Goal: Check status: Check status

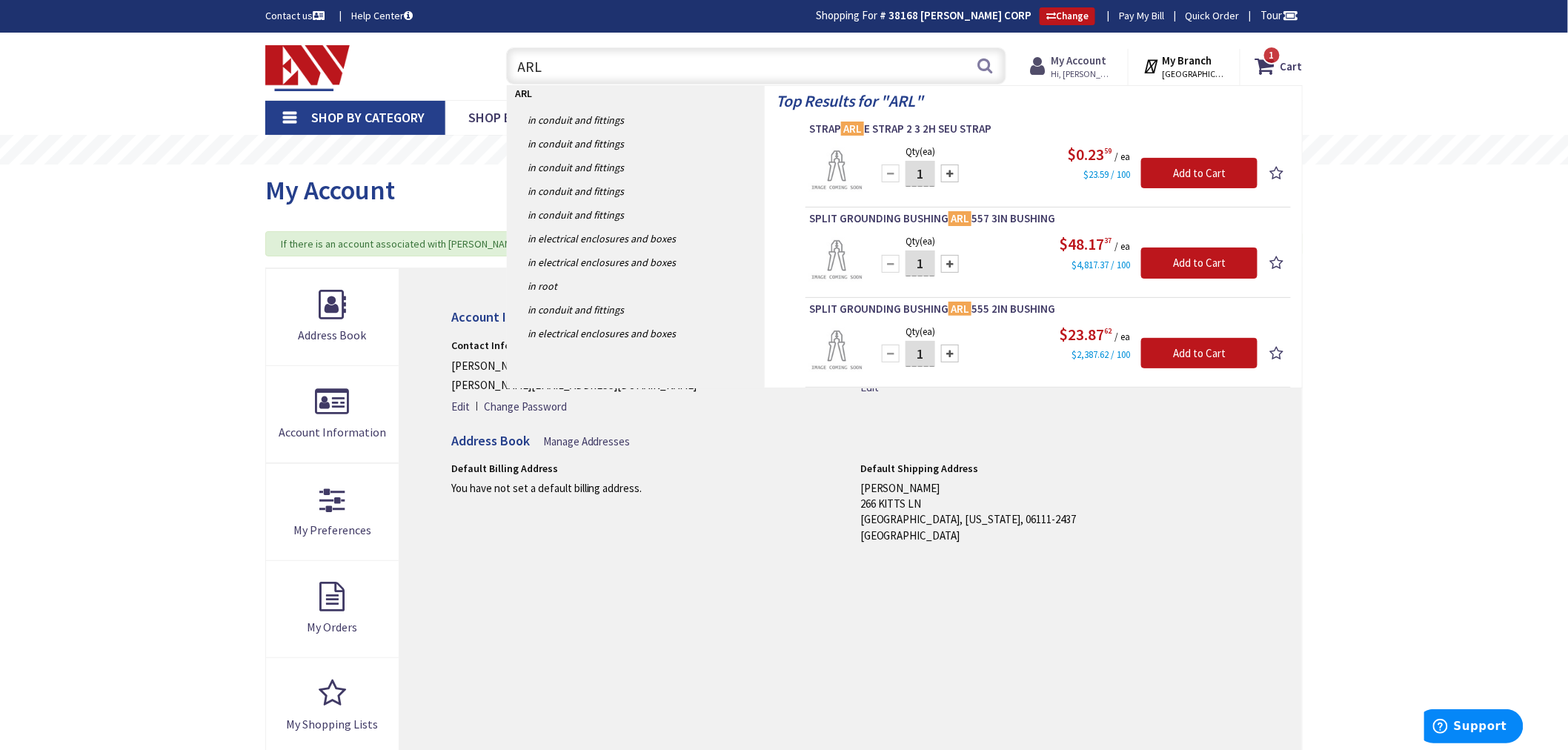
click at [1097, 57] on strong "My Account" at bounding box center [1079, 60] width 56 height 14
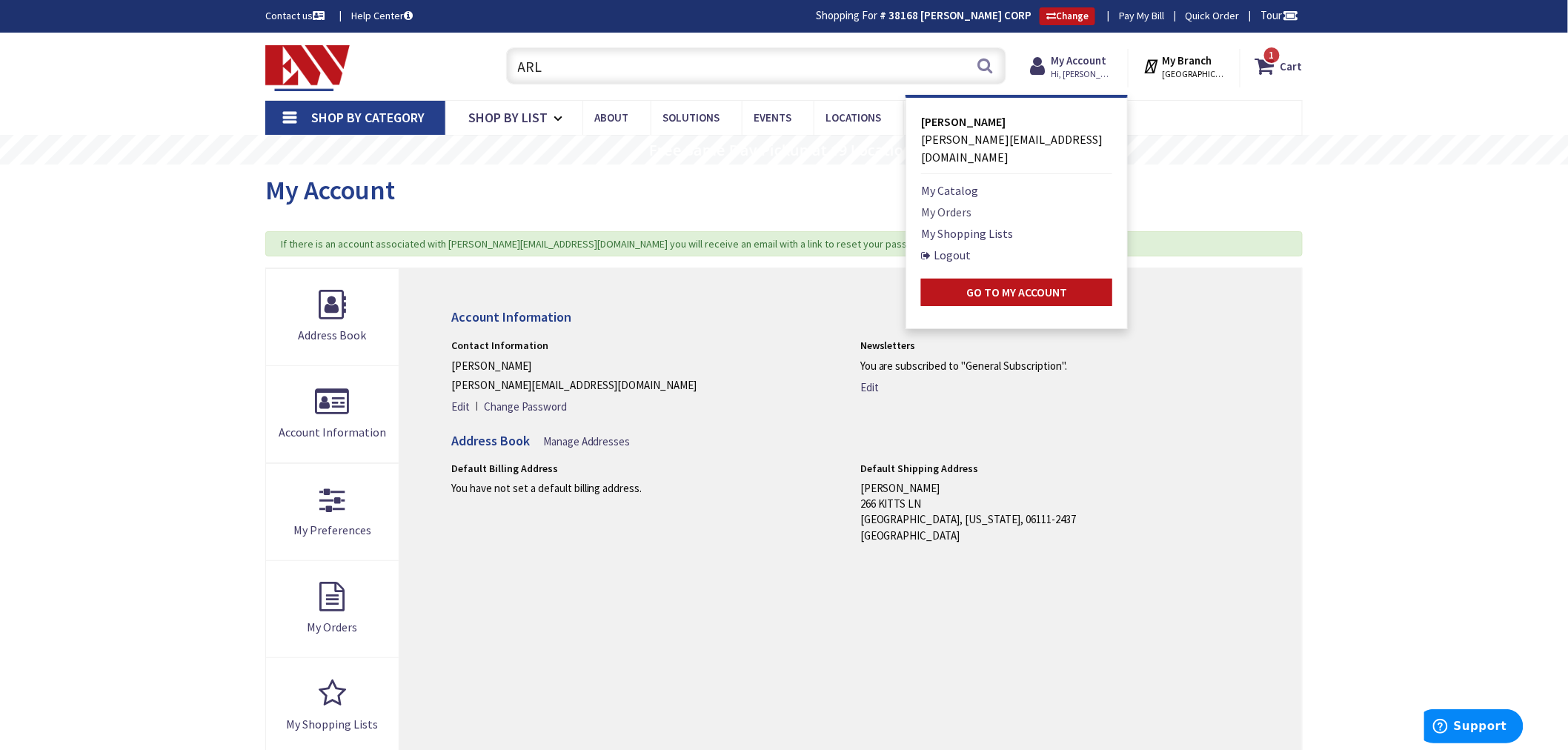
click at [939, 203] on link "My Orders" at bounding box center [946, 211] width 51 height 18
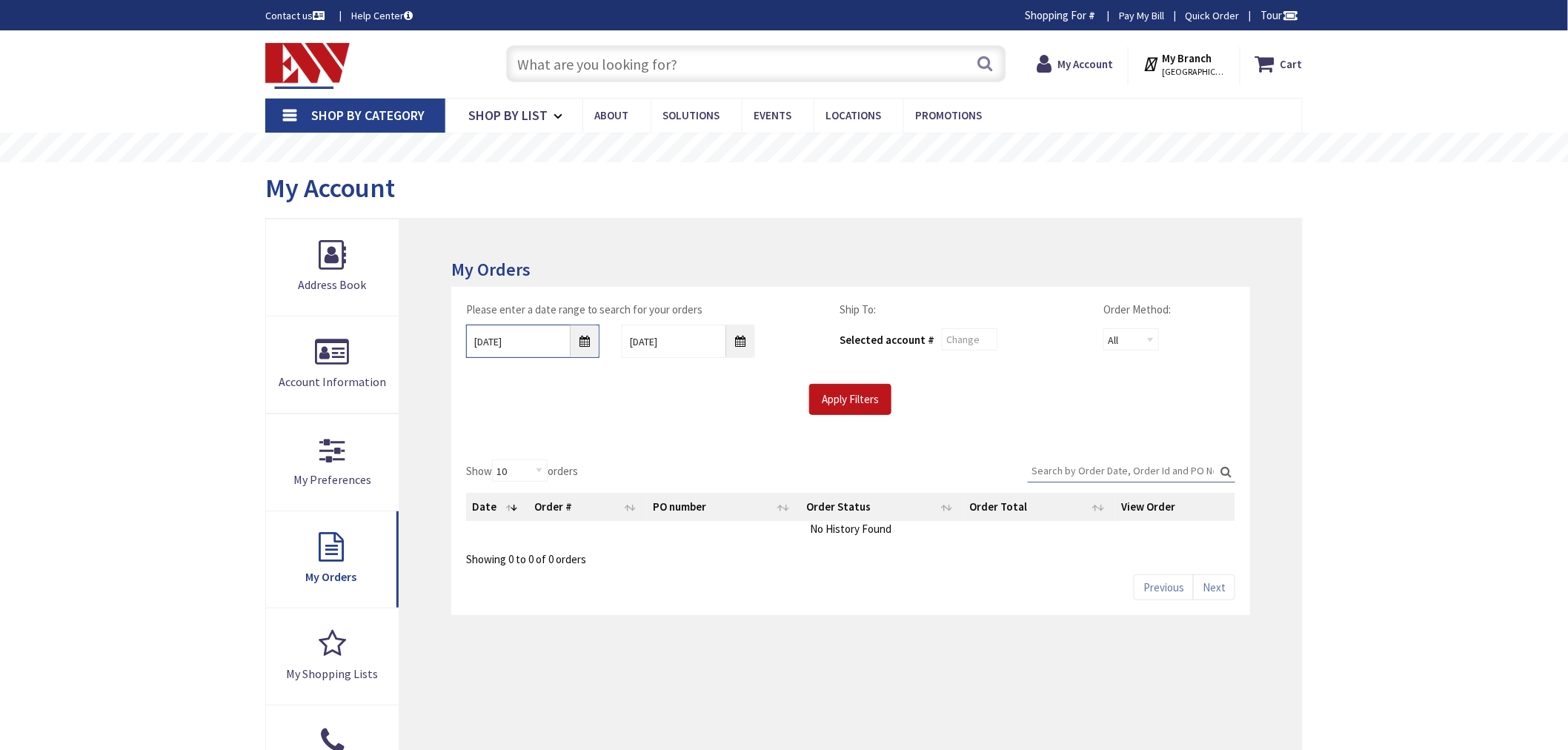
click at [584, 339] on input "9/30/2025" at bounding box center [533, 341] width 133 height 34
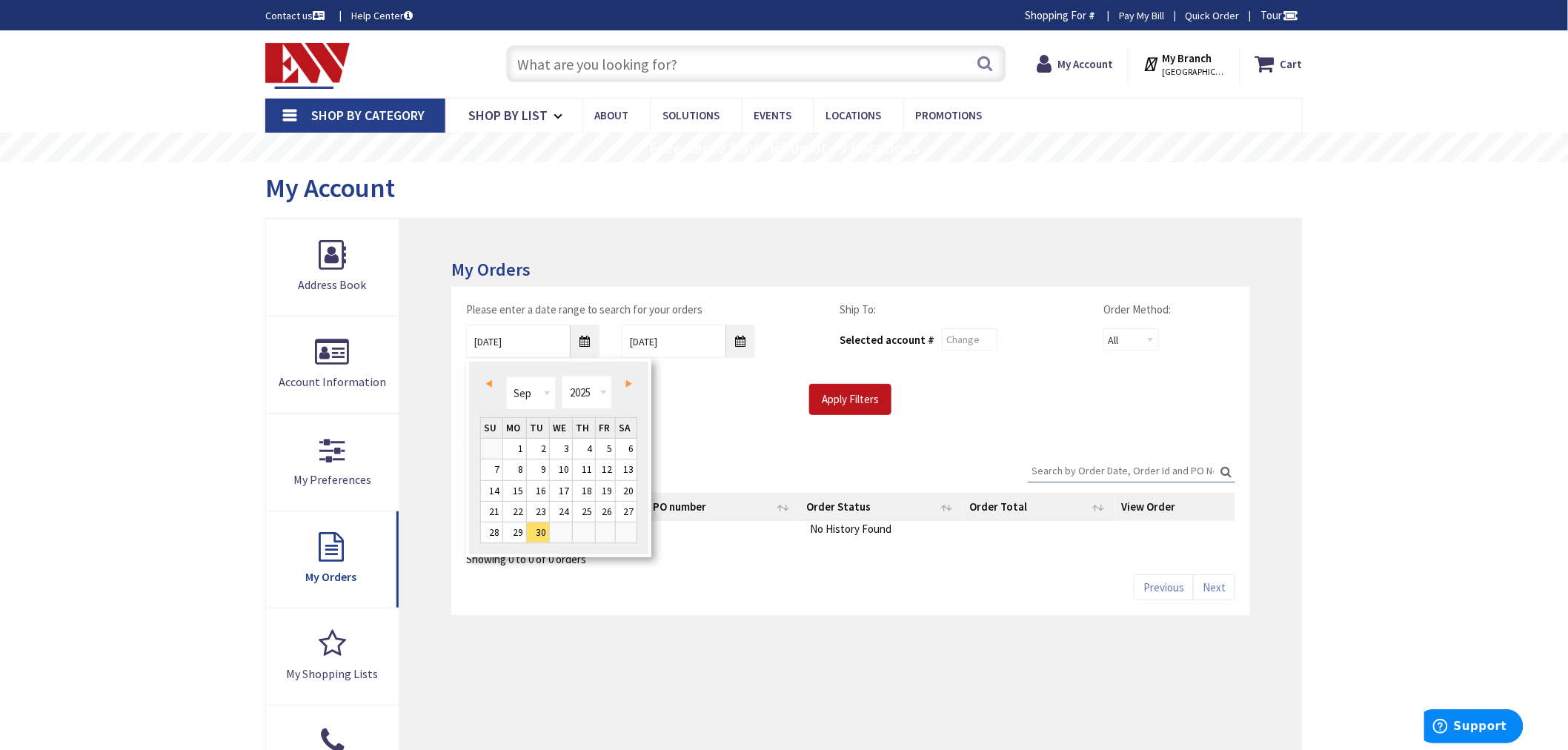
click at [490, 381] on span "Prev" at bounding box center [489, 384] width 6 height 8
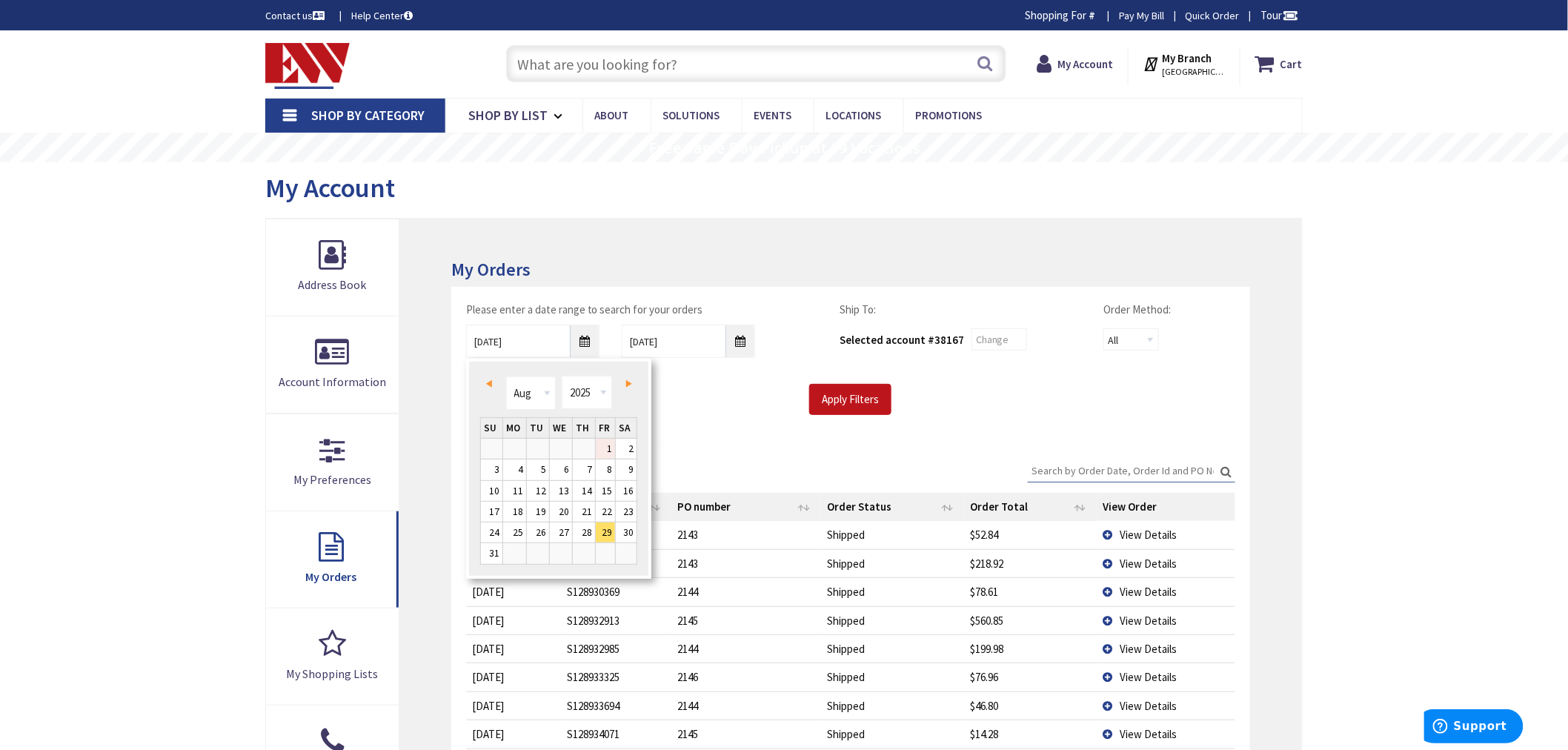
click at [611, 445] on link "1" at bounding box center [605, 448] width 20 height 20
type input "08/01/2025"
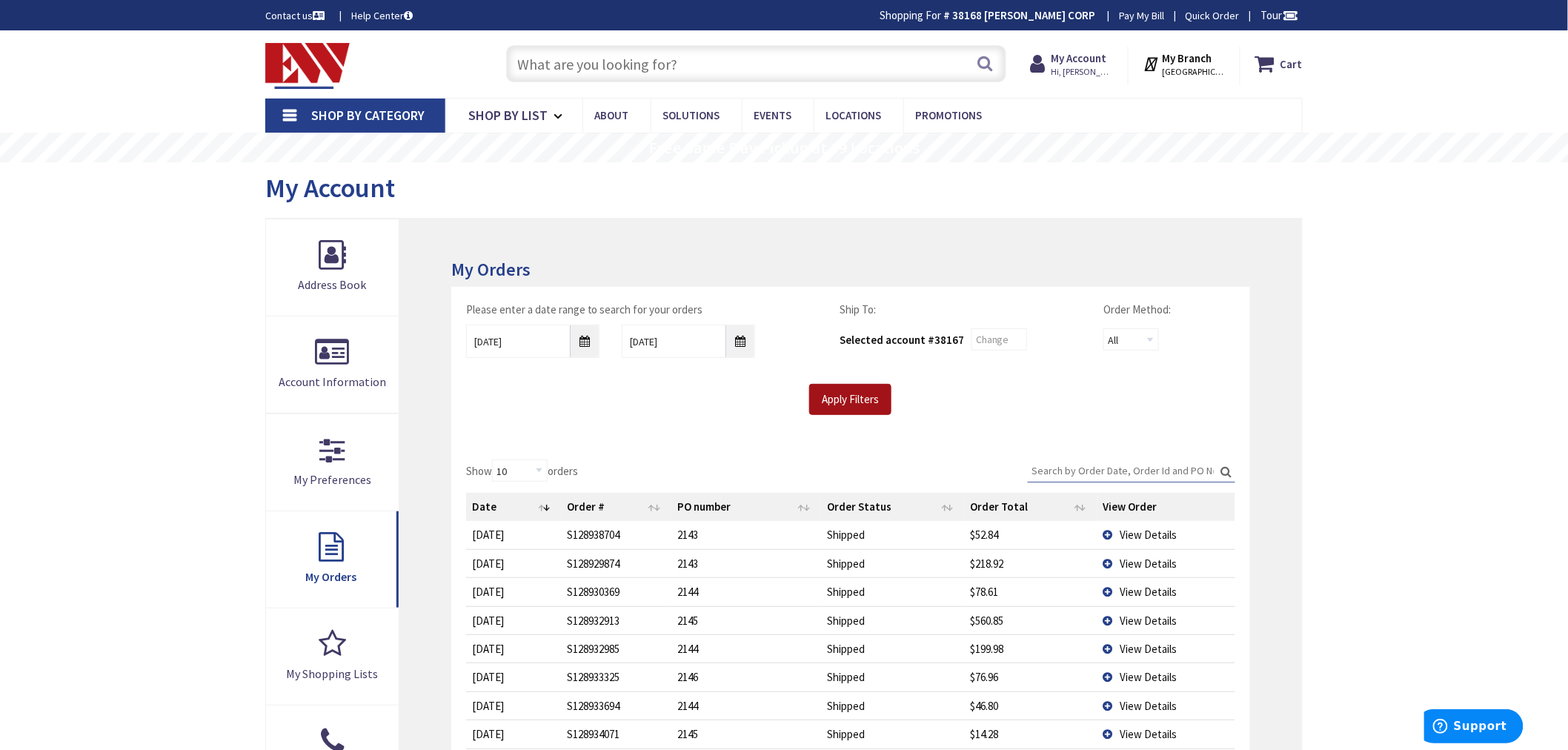
click at [850, 393] on input "Apply Filters" at bounding box center [849, 399] width 82 height 31
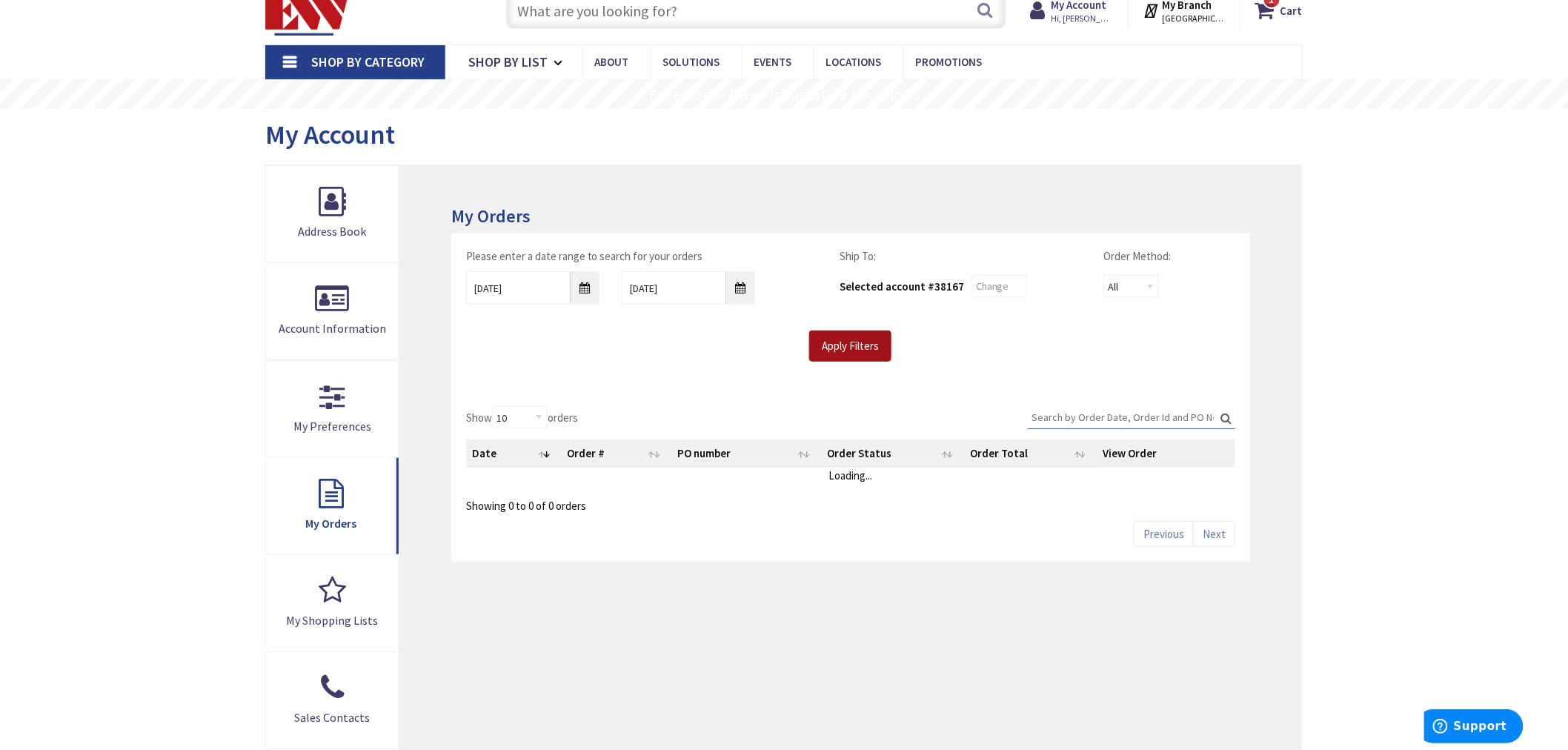
scroll to position [82, 0]
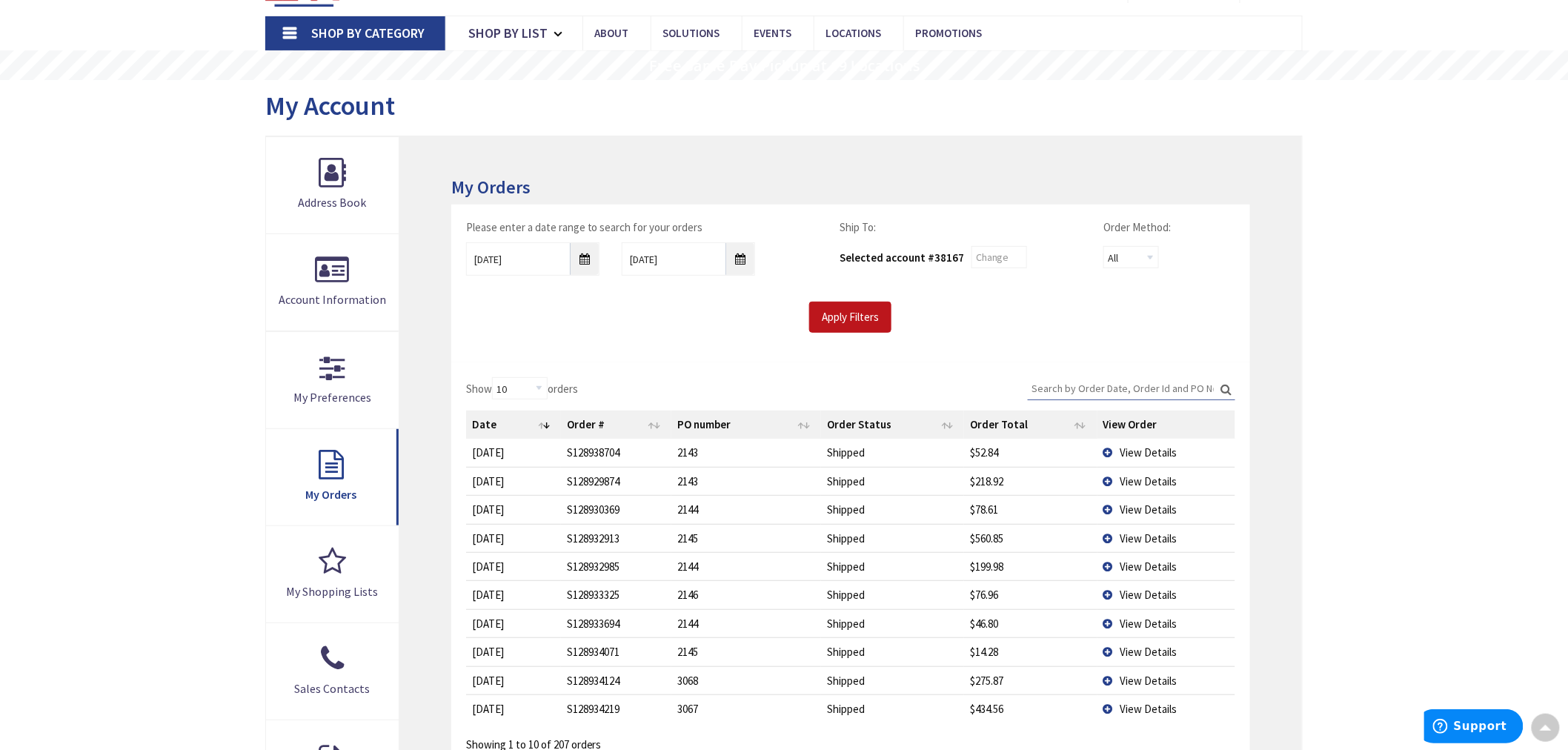
click at [1059, 386] on input "Search:" at bounding box center [1131, 388] width 207 height 22
type input "[GEOGRAPHIC_DATA], [GEOGRAPHIC_DATA]"
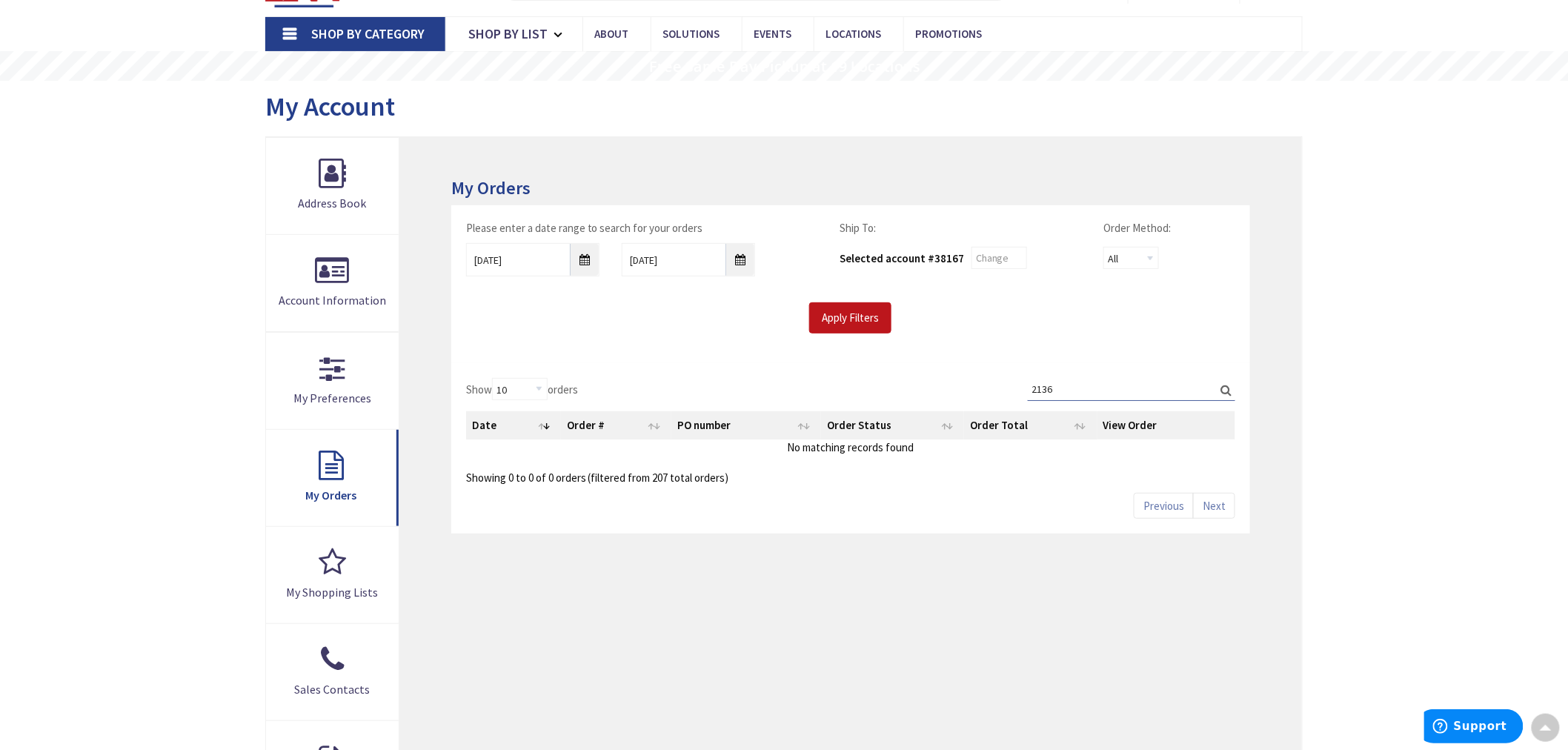
click at [1224, 390] on label "Search: 2136" at bounding box center [1131, 390] width 207 height 23
click at [1224, 390] on input "2136" at bounding box center [1131, 389] width 207 height 22
click at [1062, 393] on input "2136" at bounding box center [1131, 389] width 207 height 22
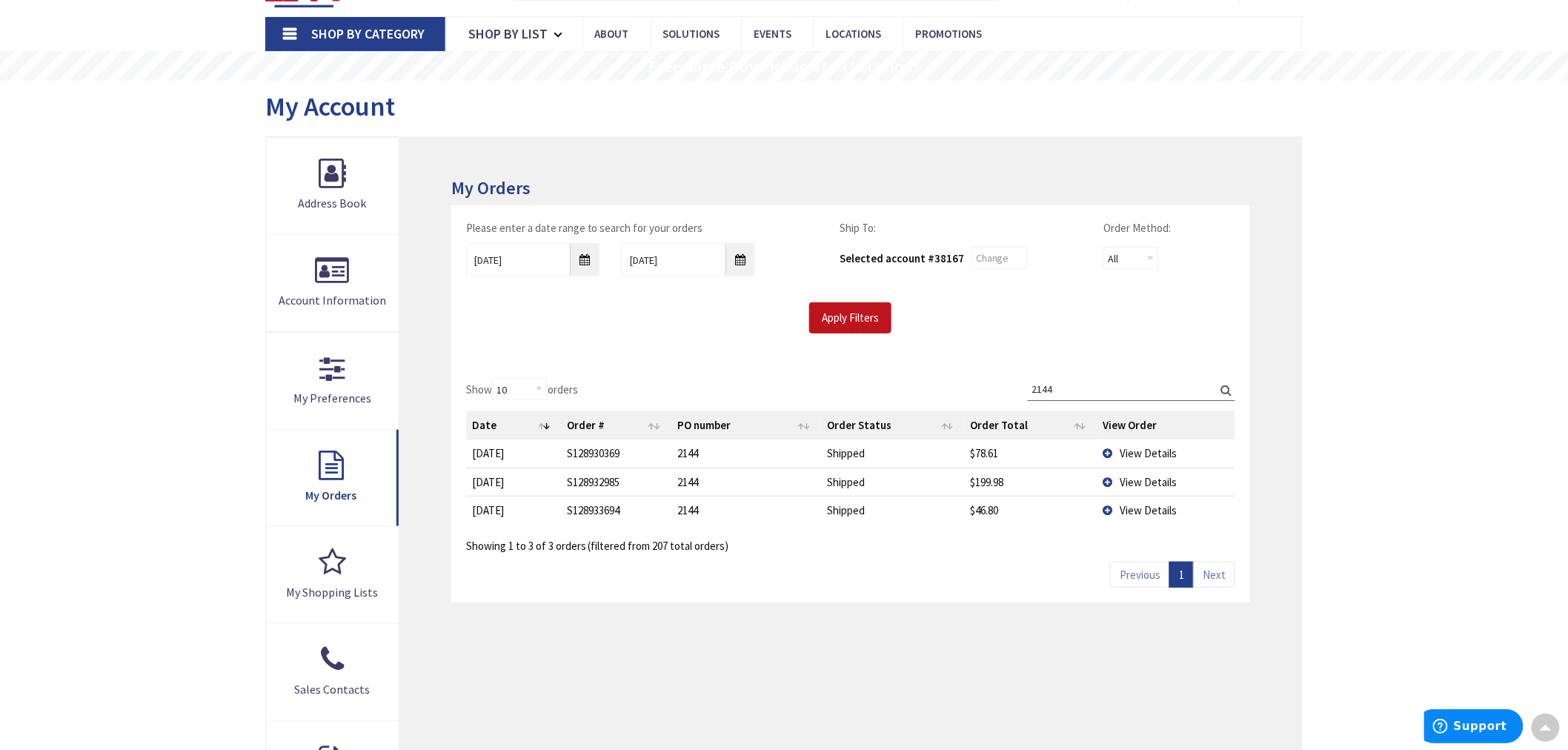
type input "2144"
click at [1132, 457] on span "View Details" at bounding box center [1149, 453] width 57 height 14
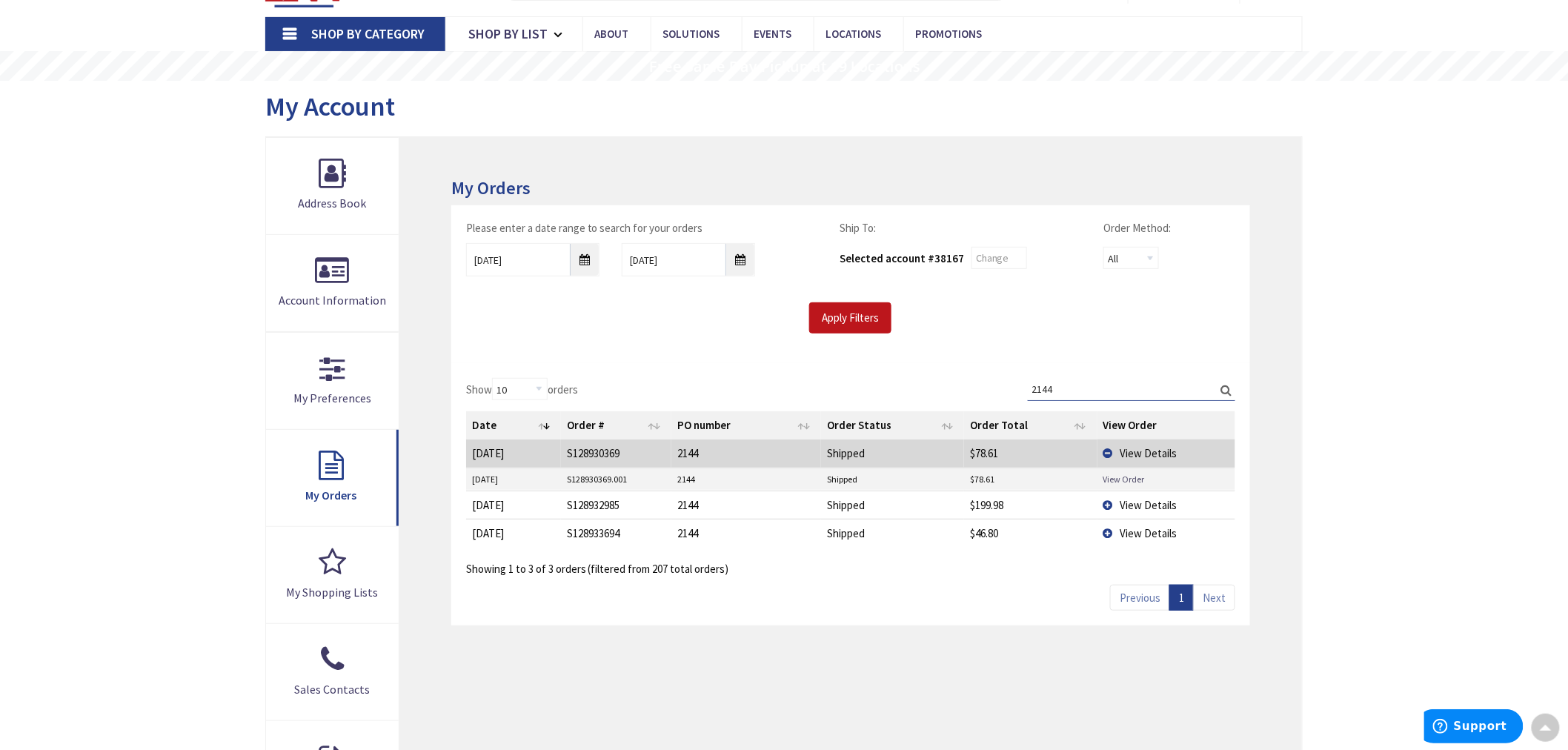
click at [1121, 475] on link "View Order" at bounding box center [1124, 479] width 41 height 12
click at [1128, 498] on span "View Details" at bounding box center [1149, 505] width 57 height 14
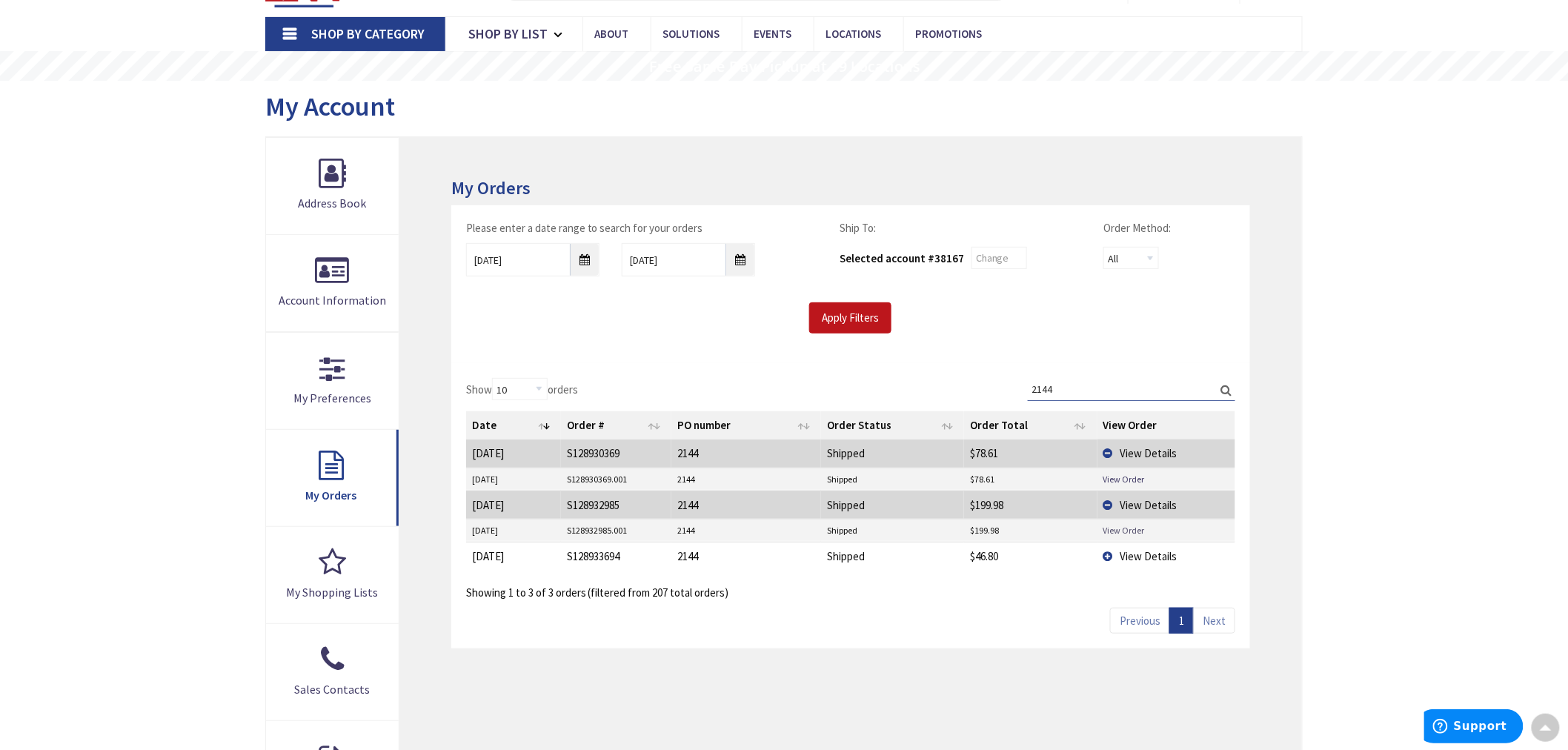
click at [1119, 530] on link "View Order" at bounding box center [1124, 530] width 41 height 12
click at [1143, 558] on span "View Details" at bounding box center [1149, 556] width 57 height 14
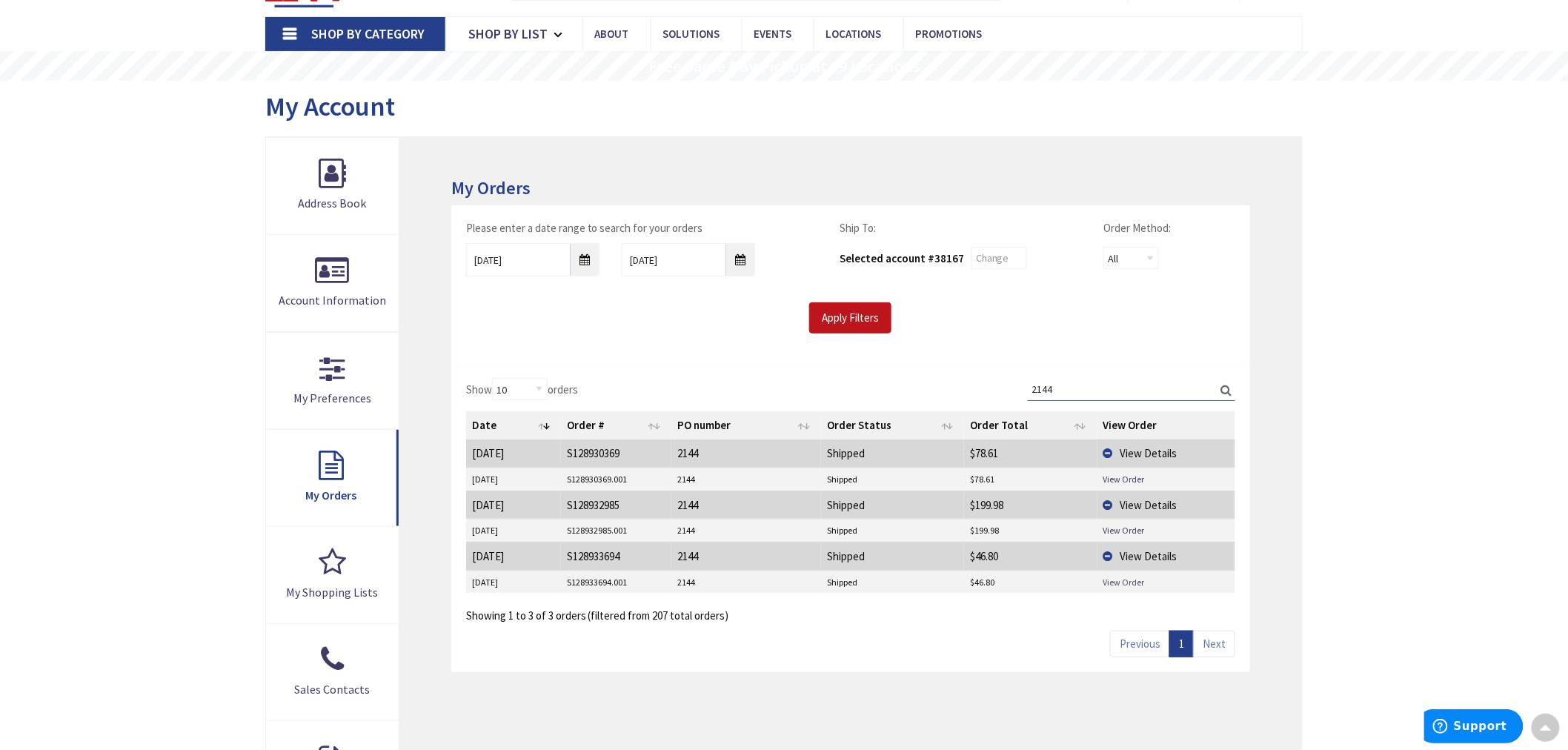
click at [1120, 581] on link "View Order" at bounding box center [1124, 582] width 41 height 12
click at [1136, 450] on span "View Details" at bounding box center [1149, 453] width 57 height 14
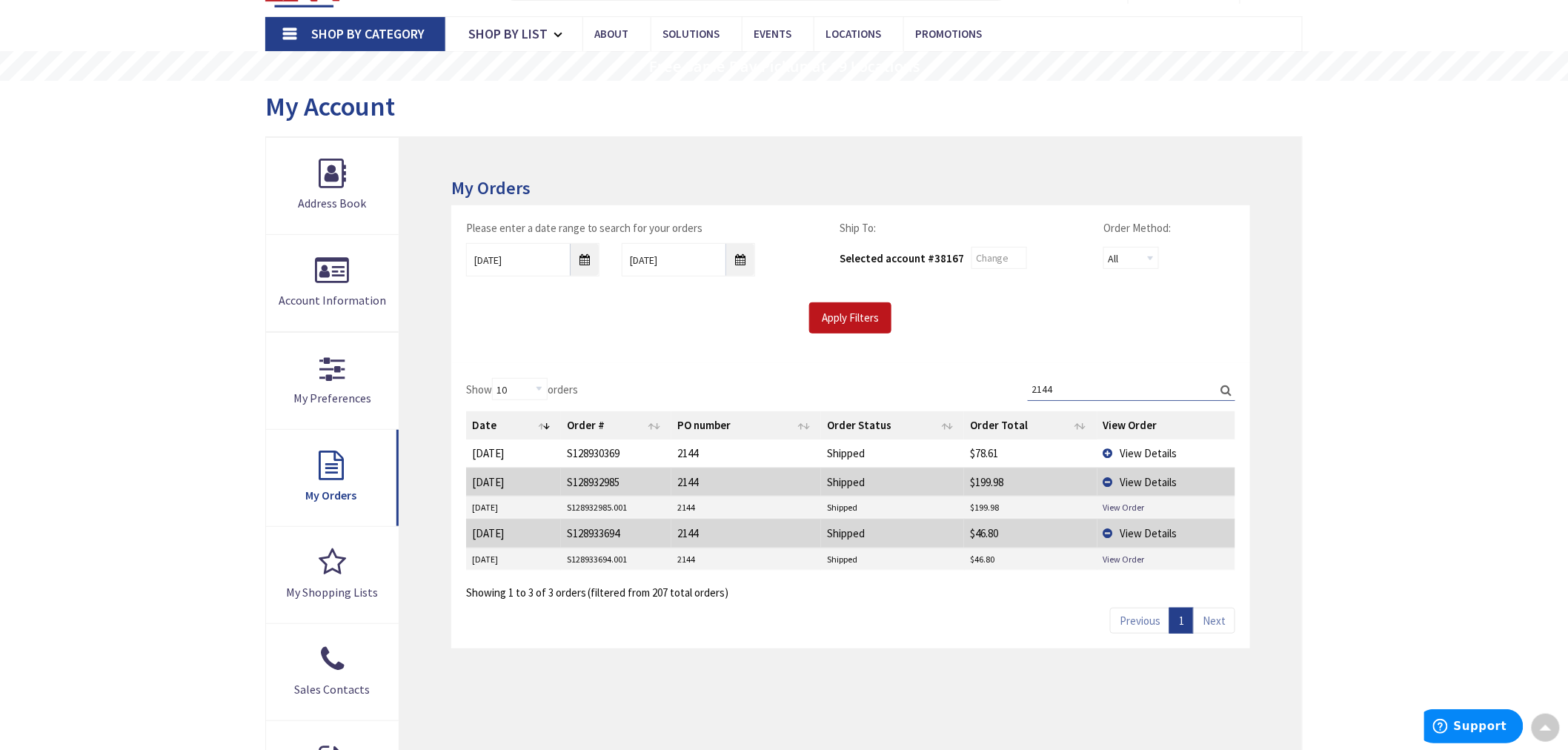
click at [1130, 454] on span "View Details" at bounding box center [1149, 453] width 57 height 14
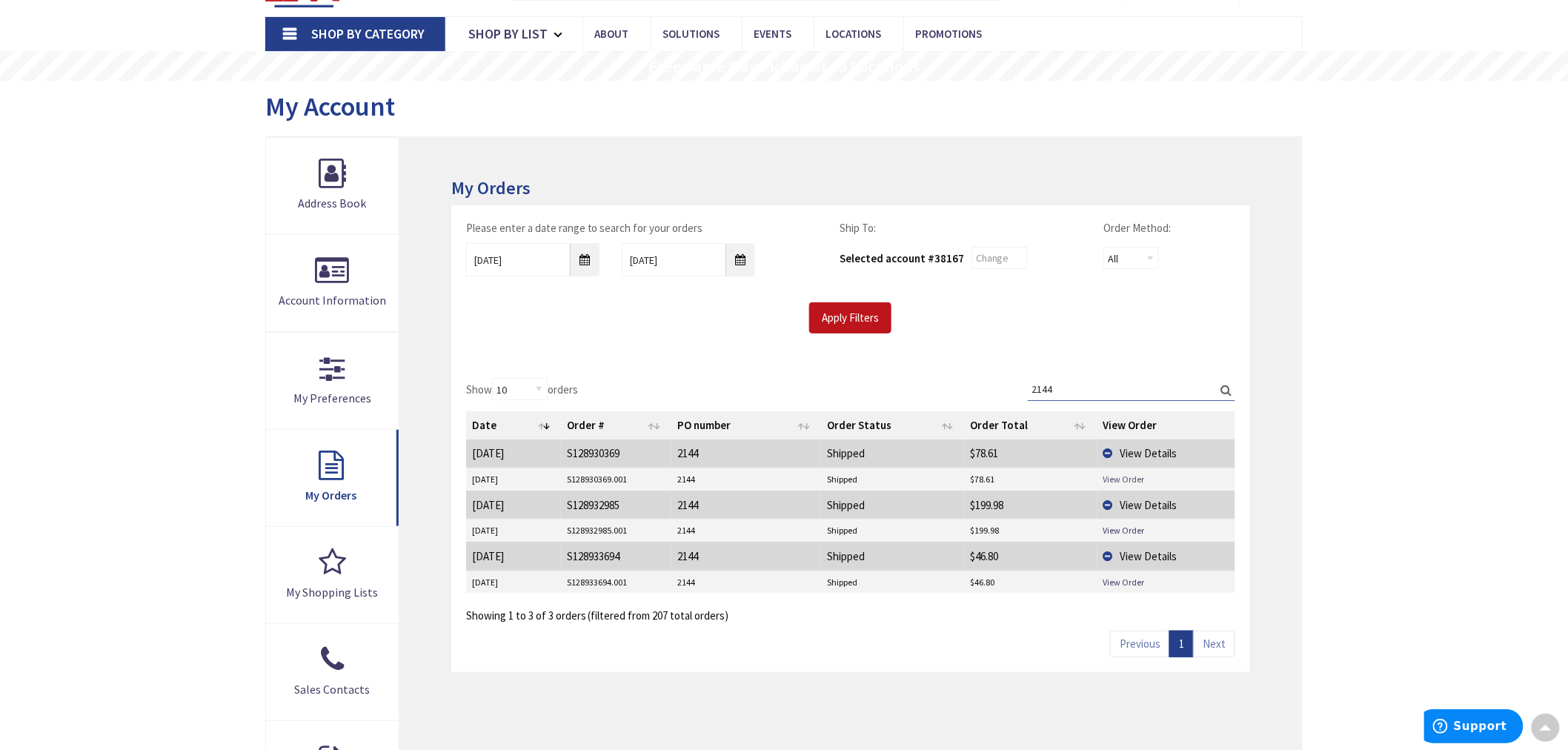
click at [1121, 474] on link "View Order" at bounding box center [1124, 479] width 41 height 12
click at [1116, 530] on link "View Order" at bounding box center [1124, 530] width 41 height 12
click at [1124, 582] on link "View Order" at bounding box center [1124, 582] width 41 height 12
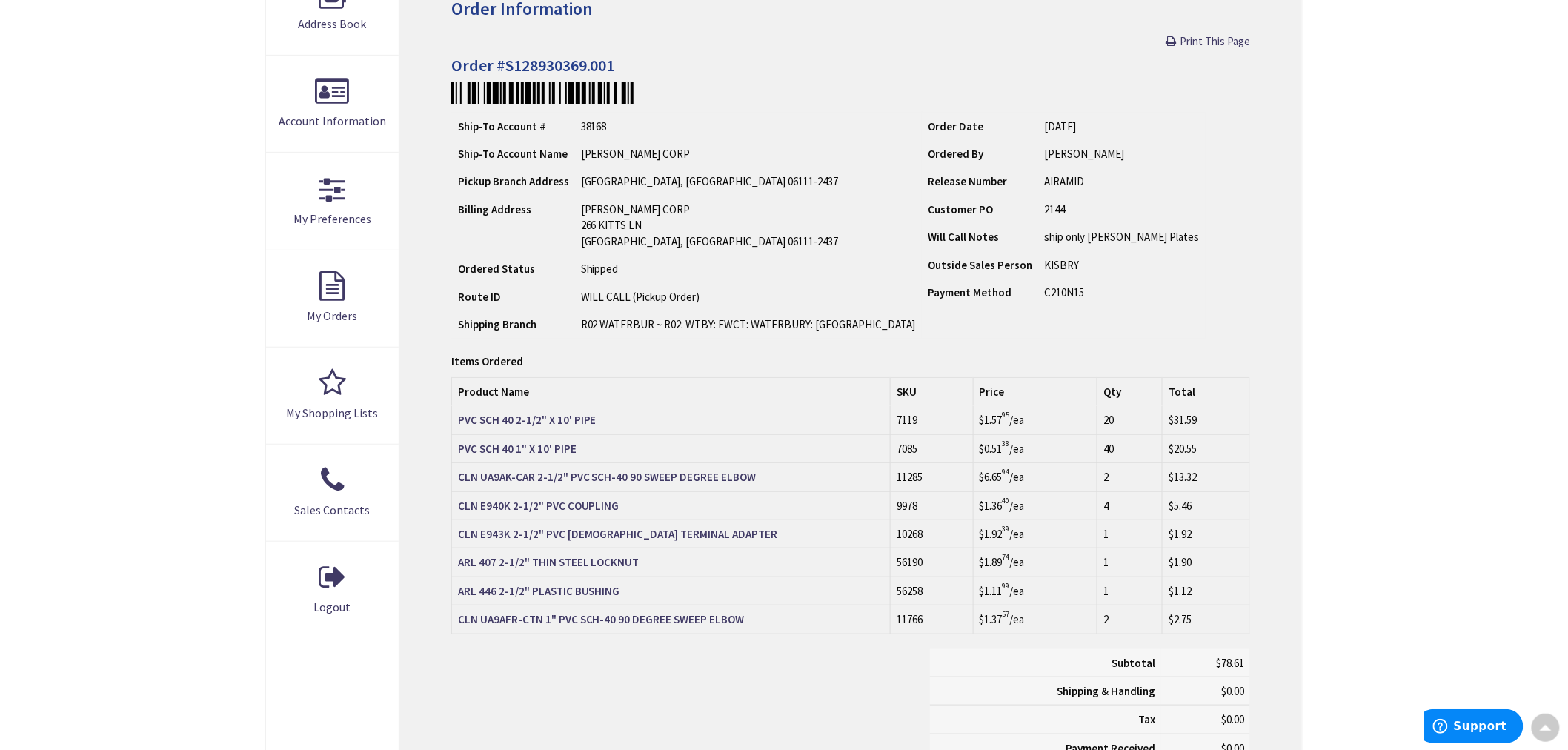
scroll to position [270, 0]
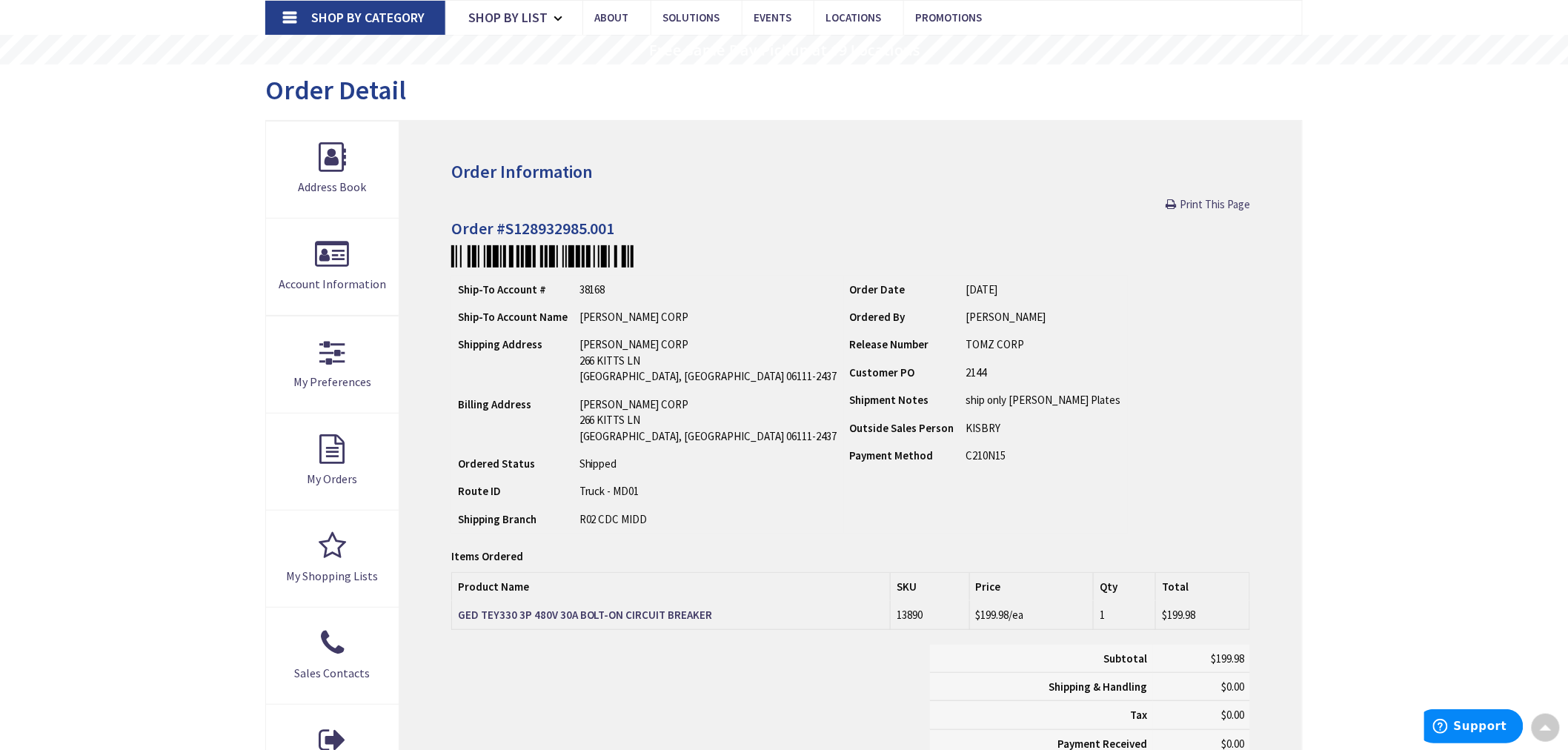
scroll to position [103, 0]
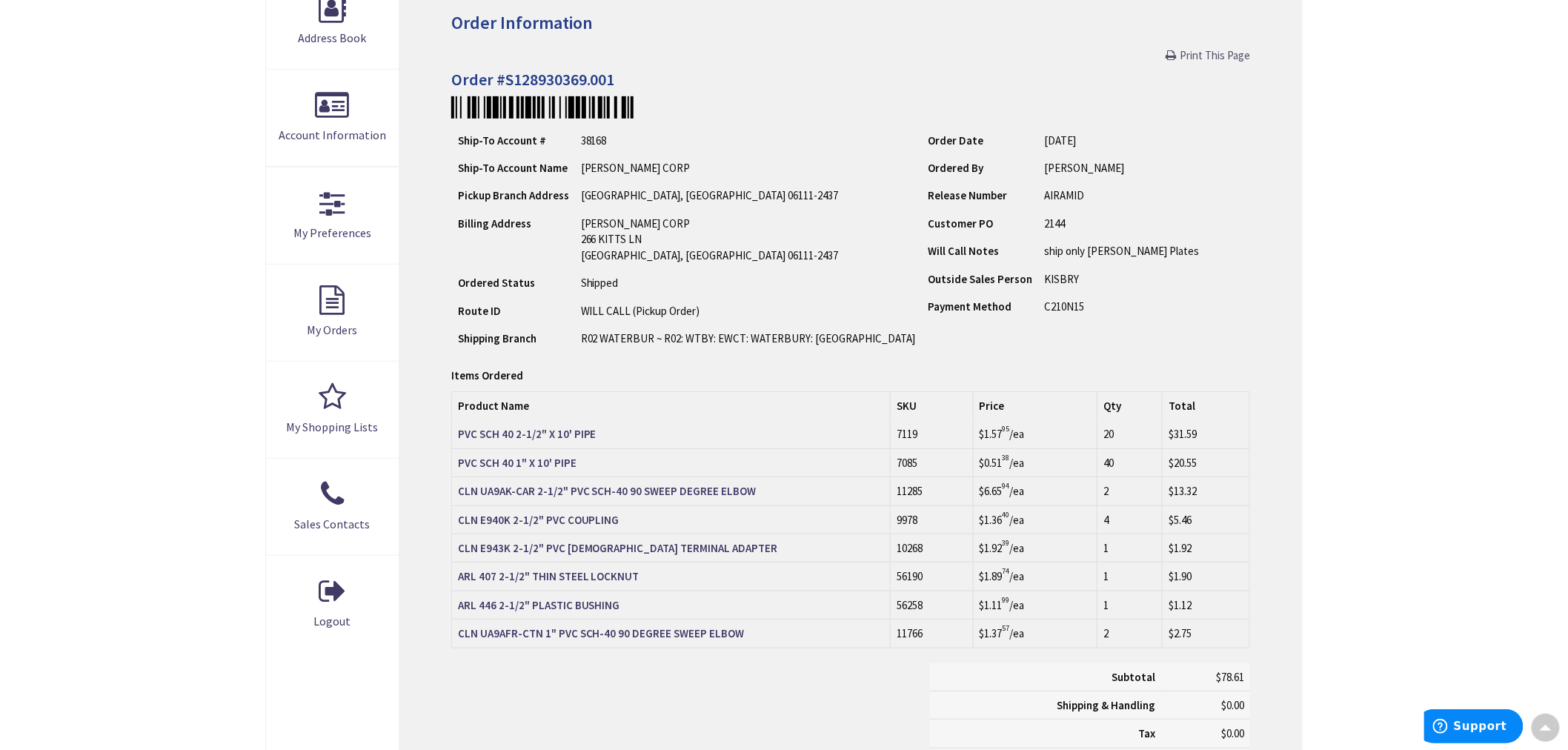
click at [1196, 54] on span "Print This Page" at bounding box center [1214, 55] width 70 height 14
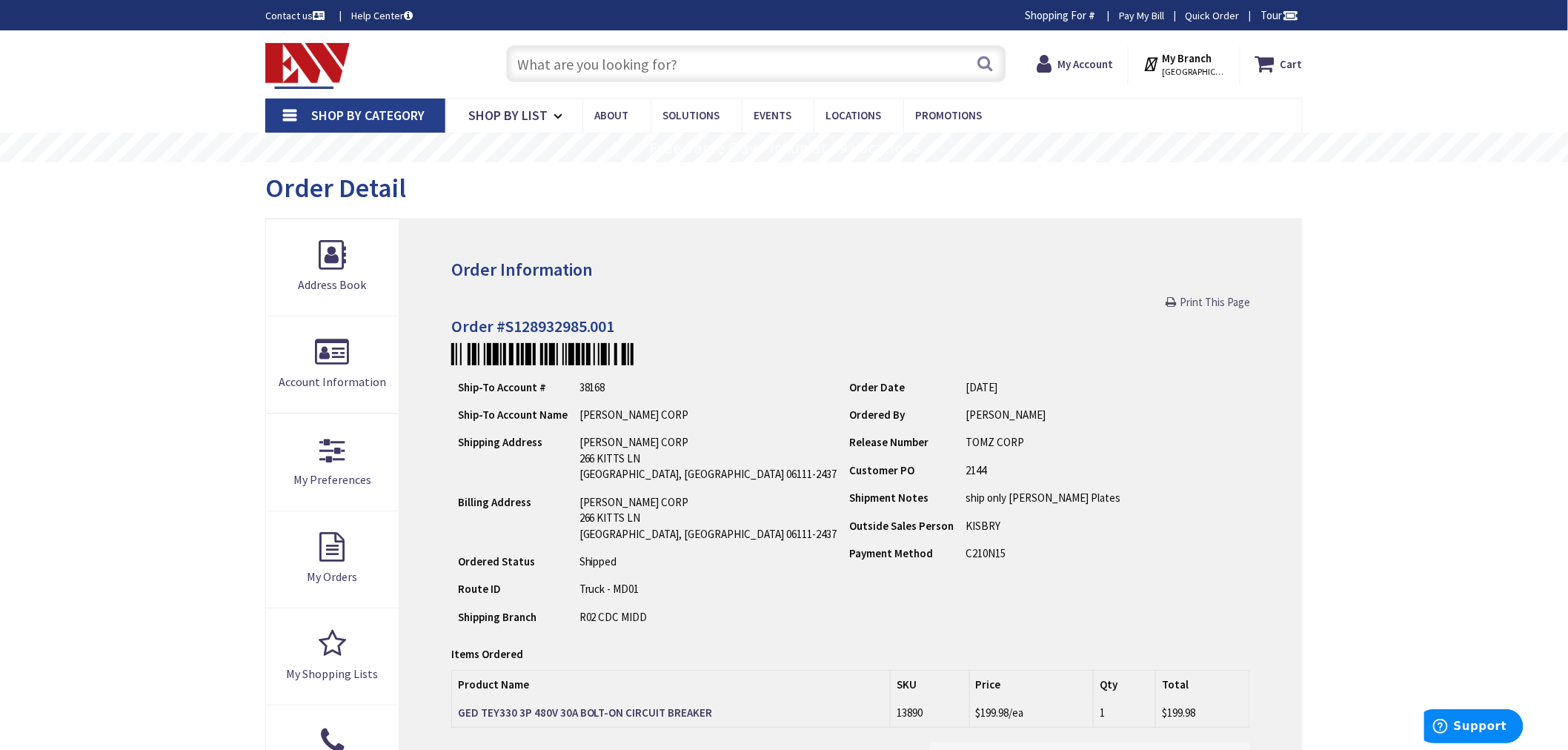
click at [1193, 298] on span "Print This Page" at bounding box center [1214, 302] width 70 height 14
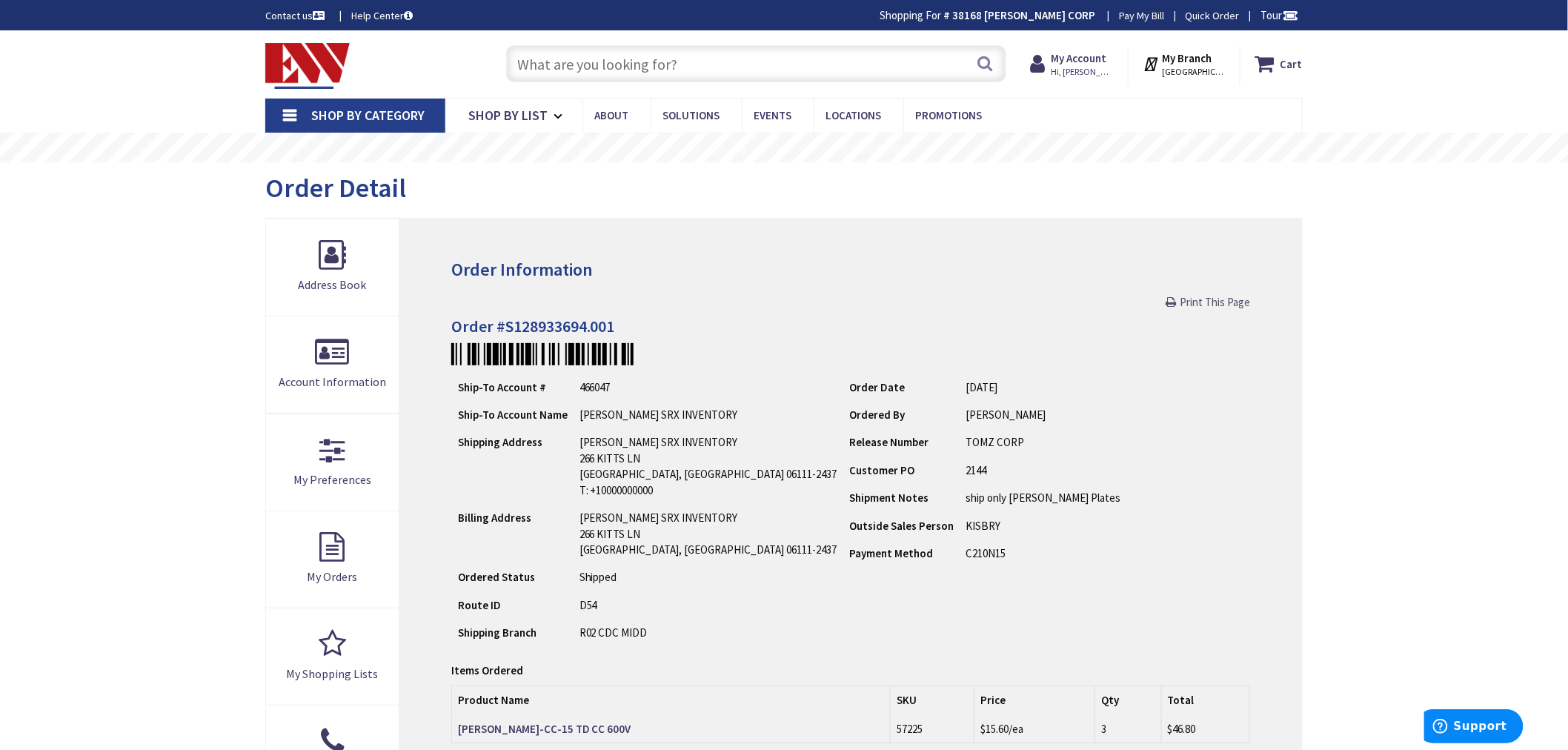
click at [1205, 296] on span "Print This Page" at bounding box center [1214, 302] width 70 height 14
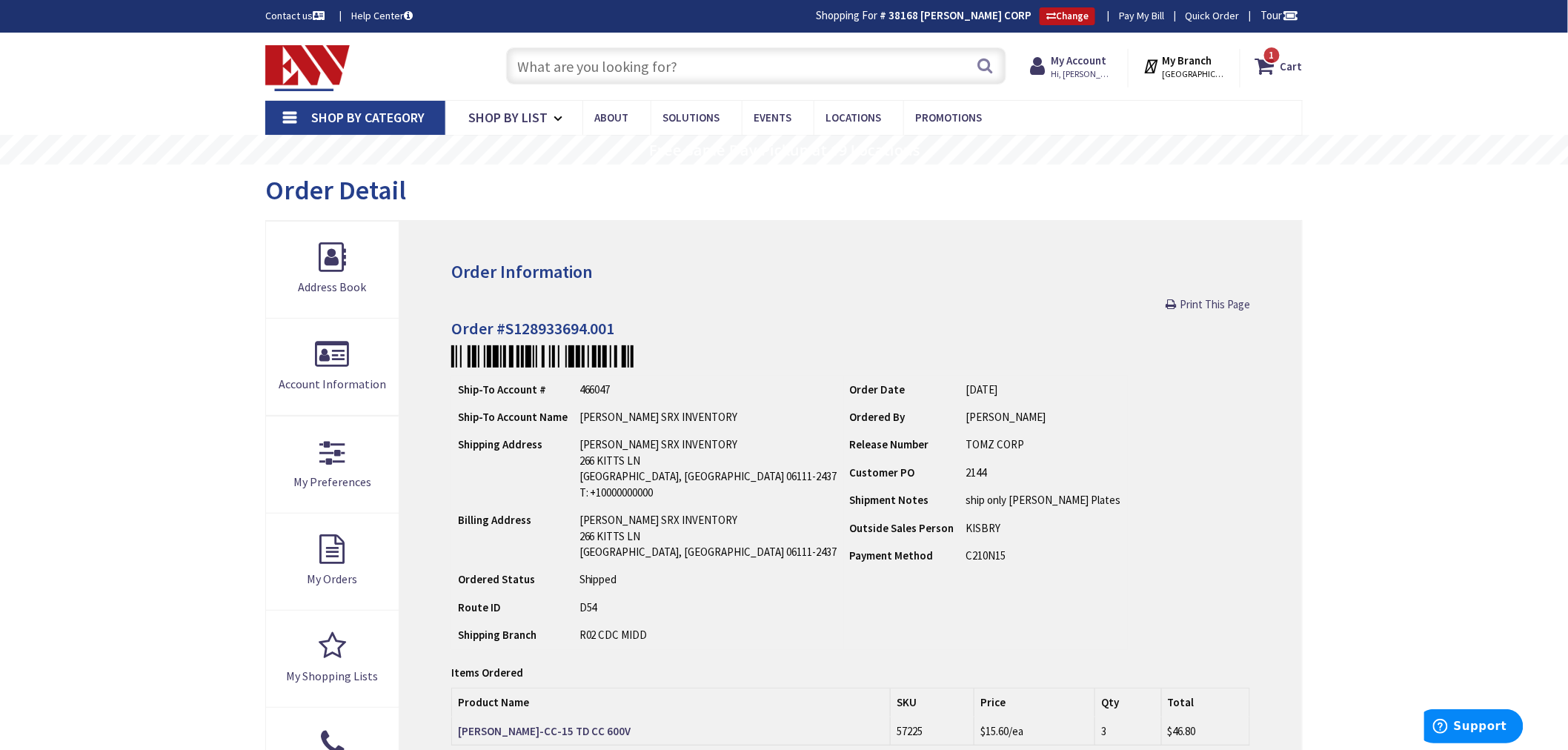
click at [1176, 64] on strong "My Branch" at bounding box center [1187, 60] width 50 height 14
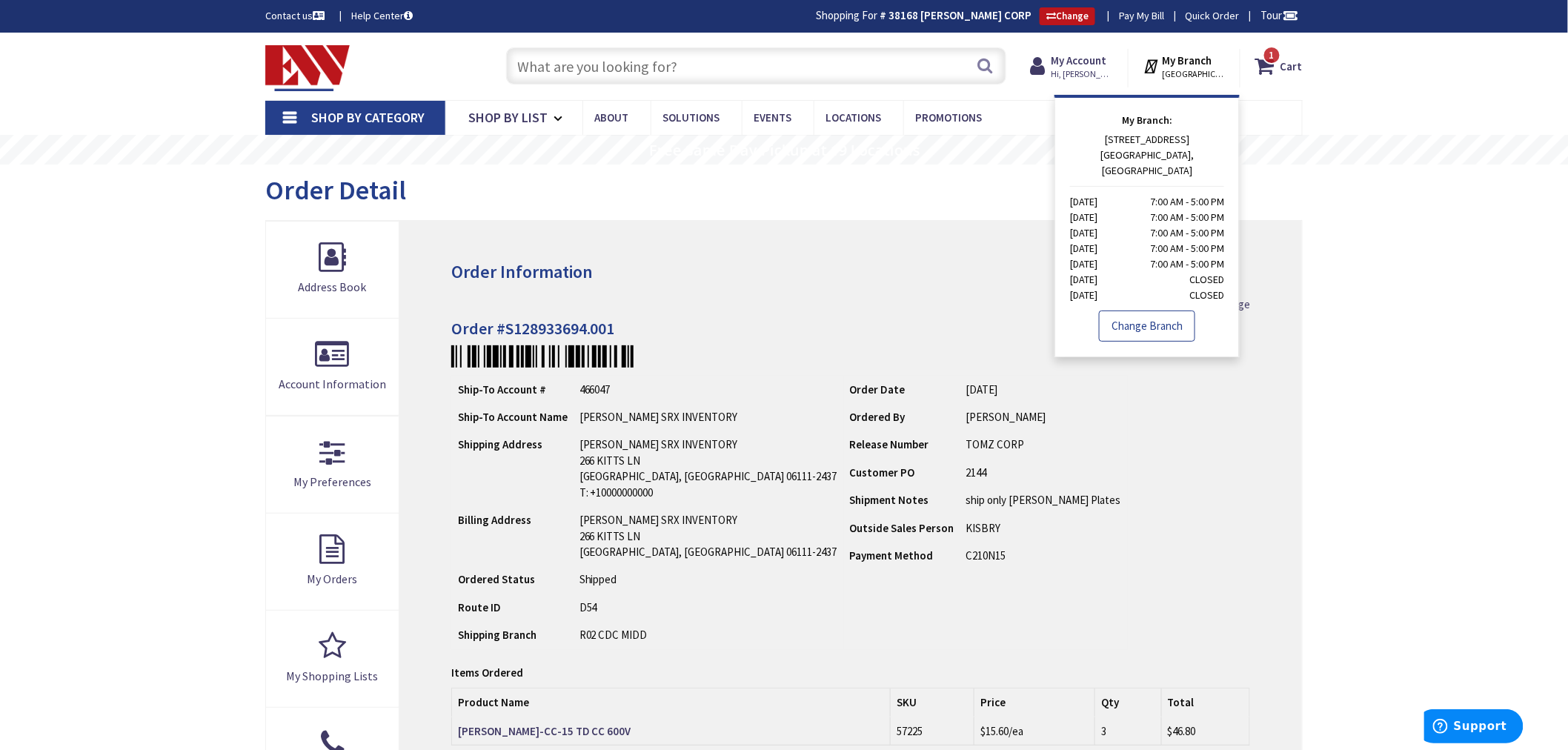
click at [1119, 313] on link "Change Branch" at bounding box center [1147, 326] width 96 height 31
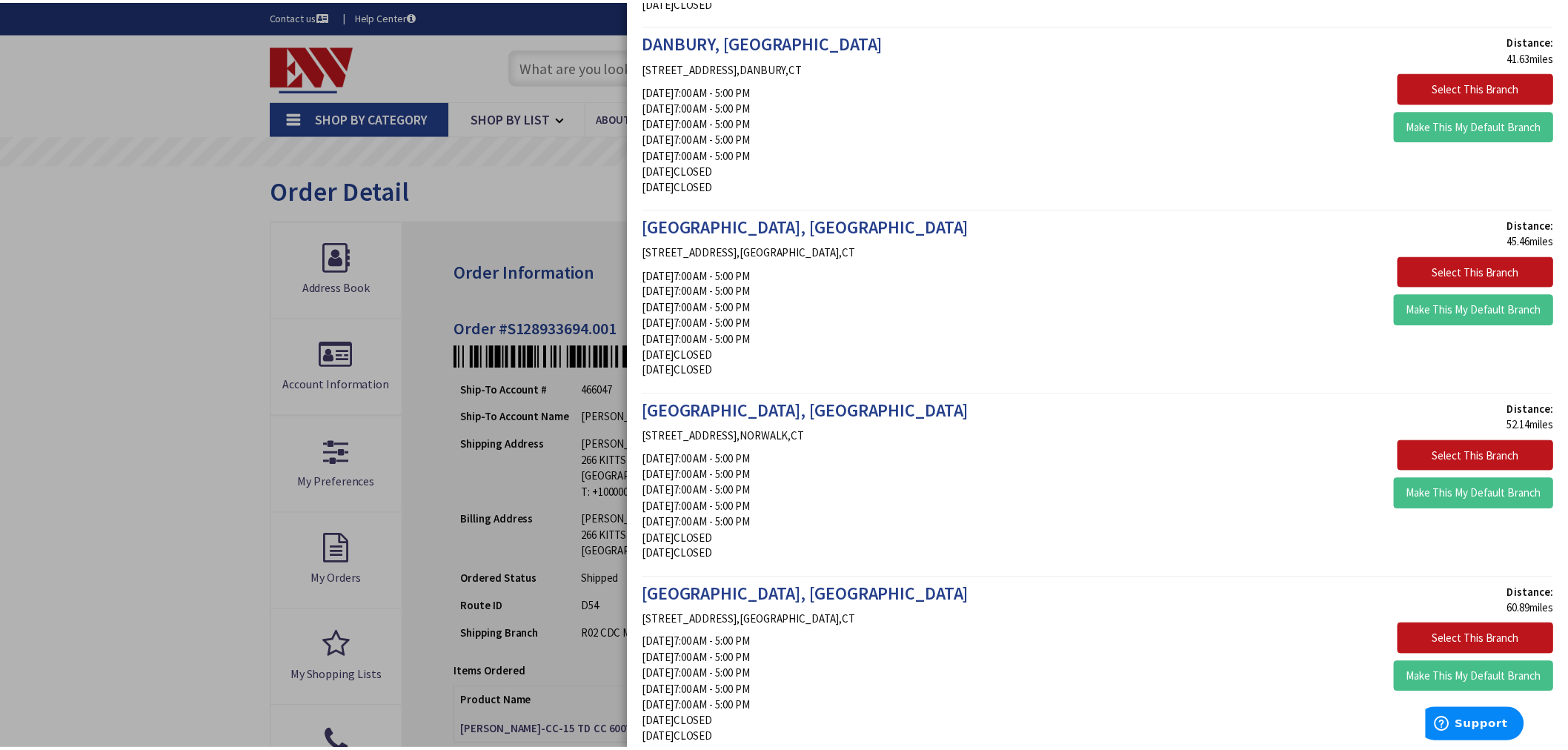
scroll to position [3070, 0]
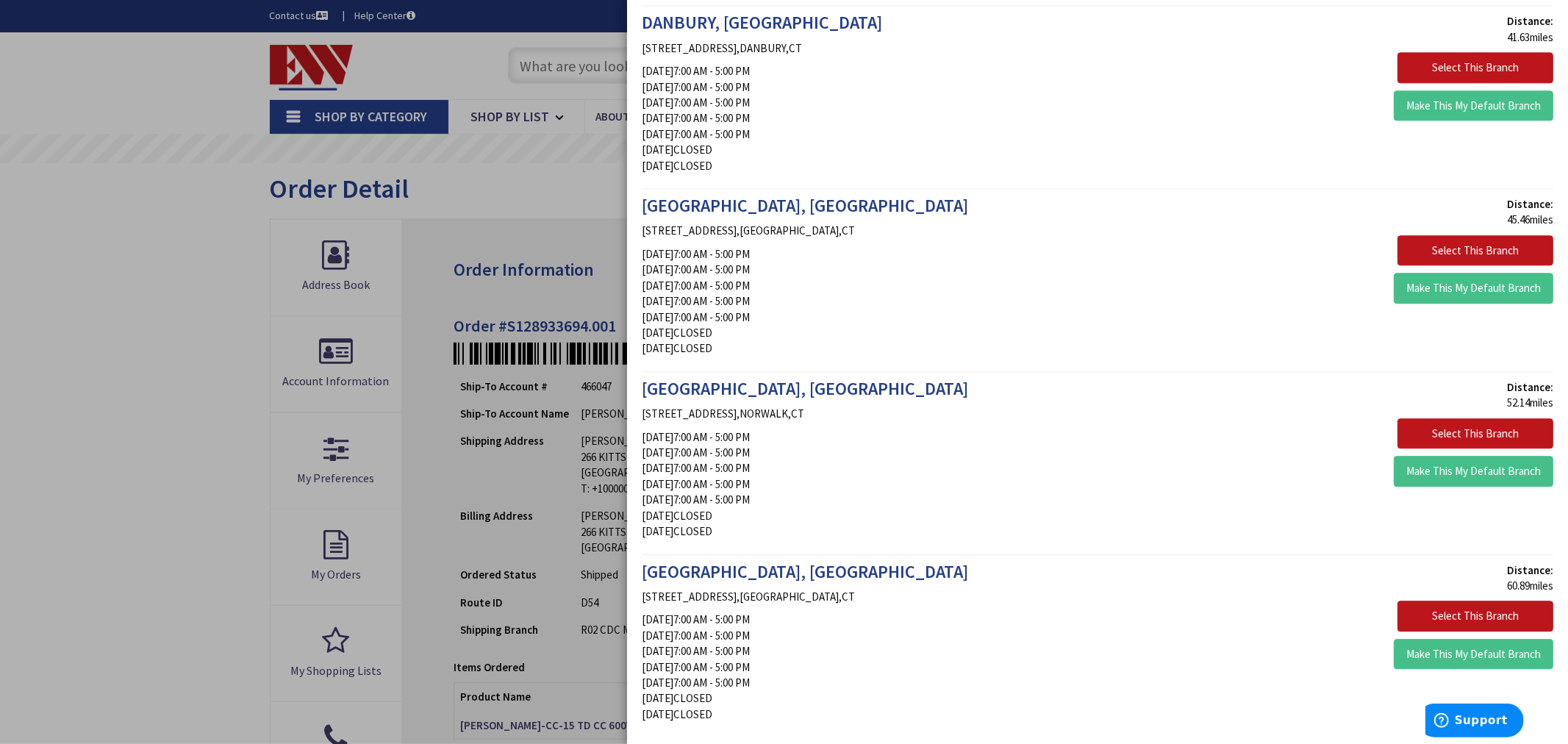
click at [241, 314] on div at bounding box center [784, 372] width 1568 height 744
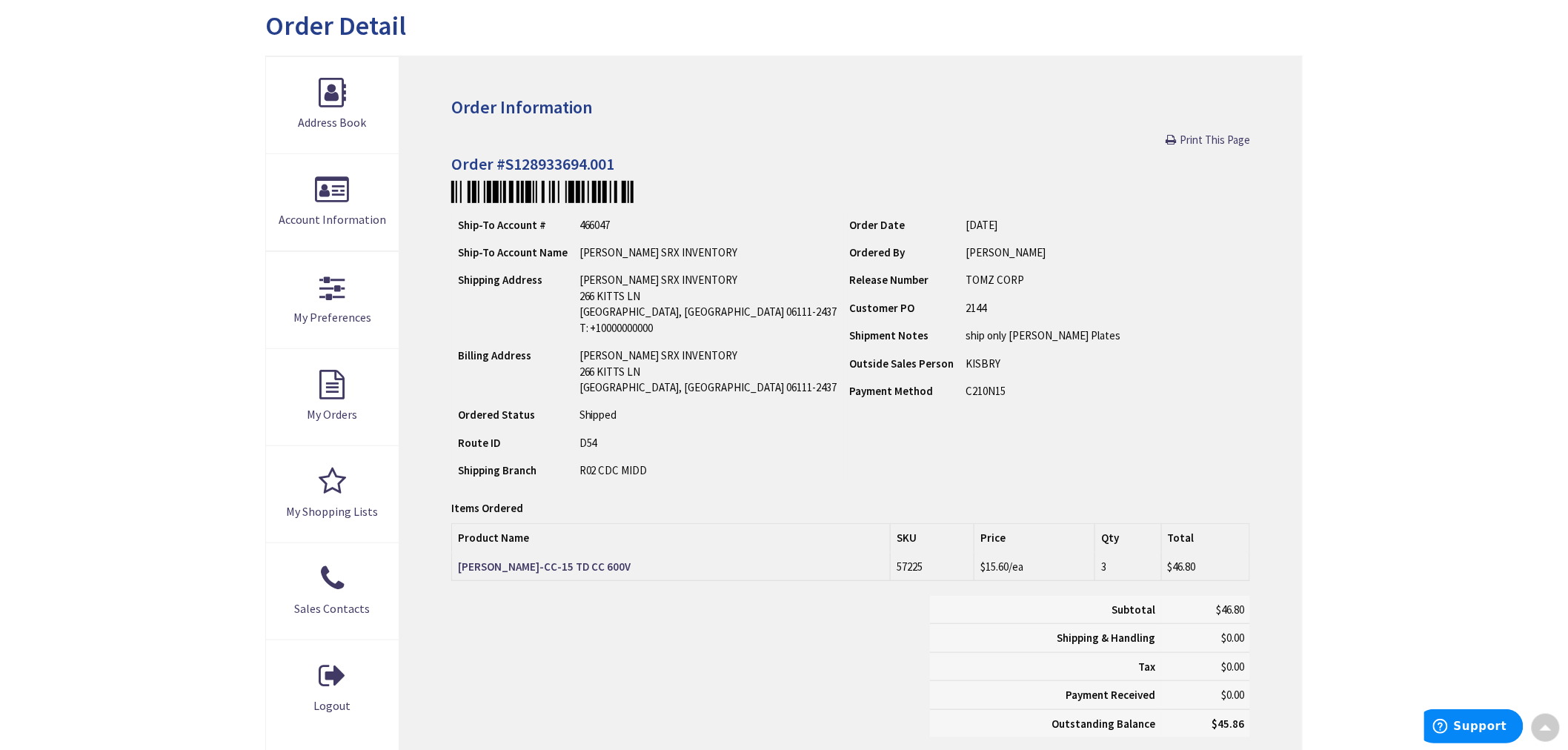
scroll to position [0, 0]
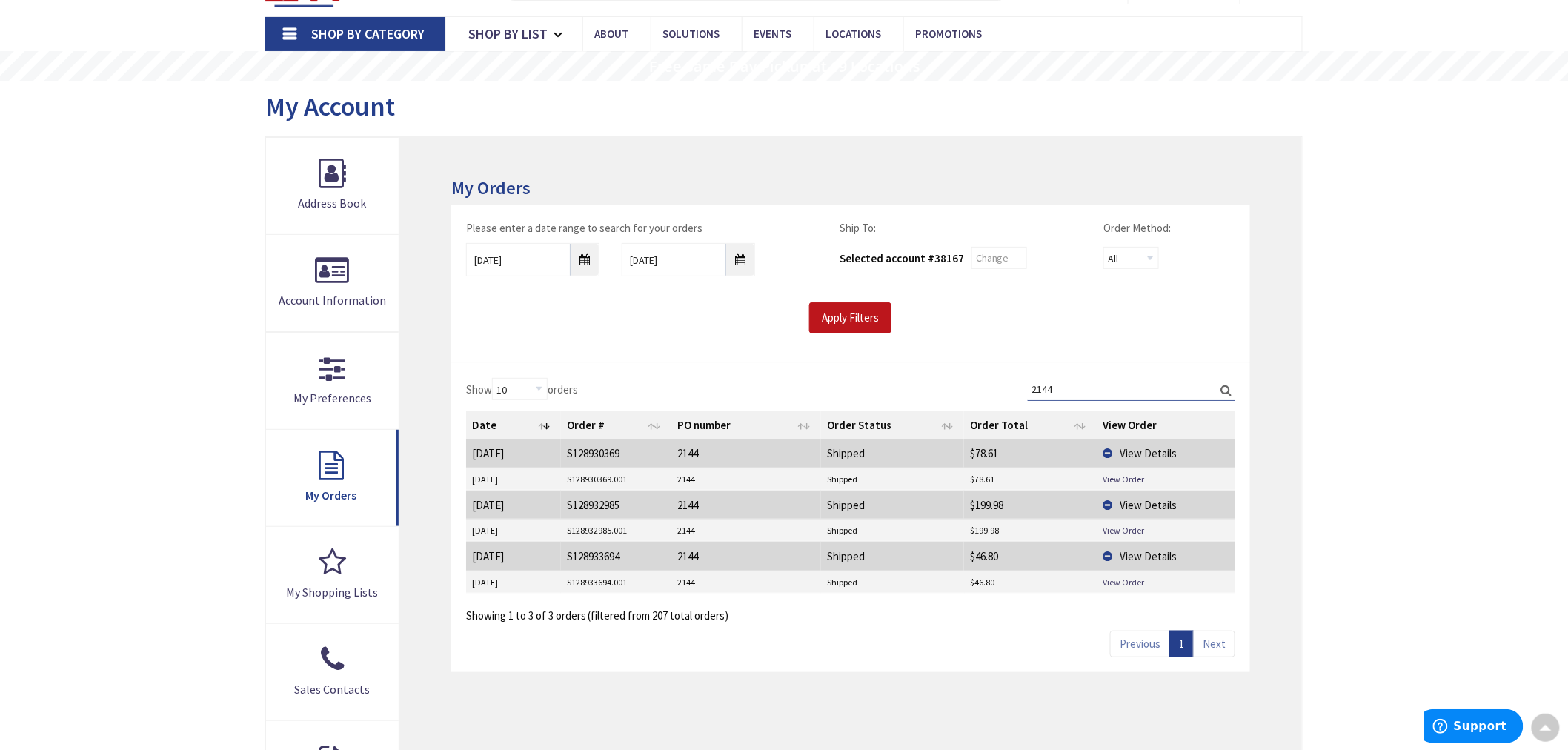
click at [1063, 386] on input "2144" at bounding box center [1131, 389] width 207 height 22
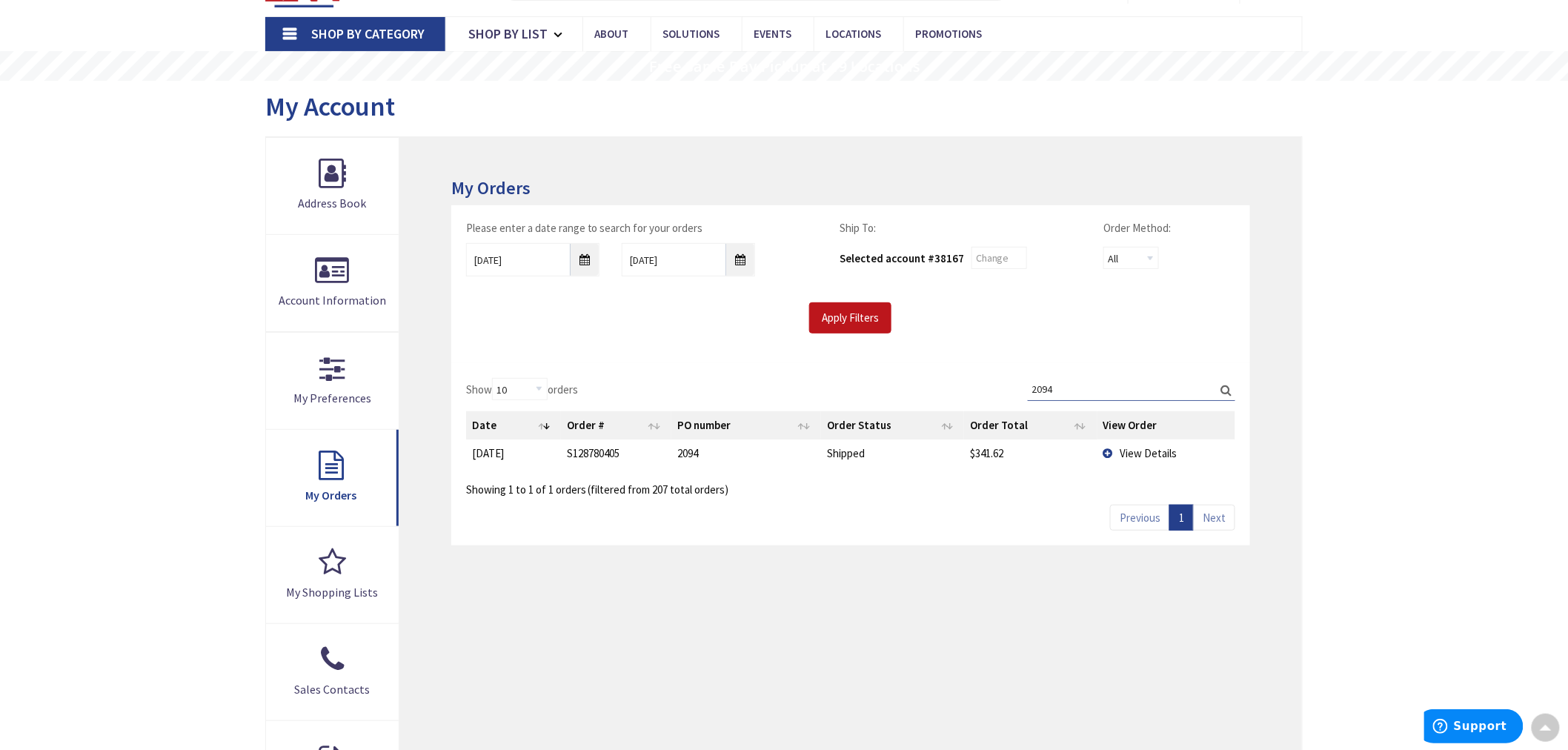
click at [1113, 442] on td "View Details" at bounding box center [1166, 453] width 138 height 28
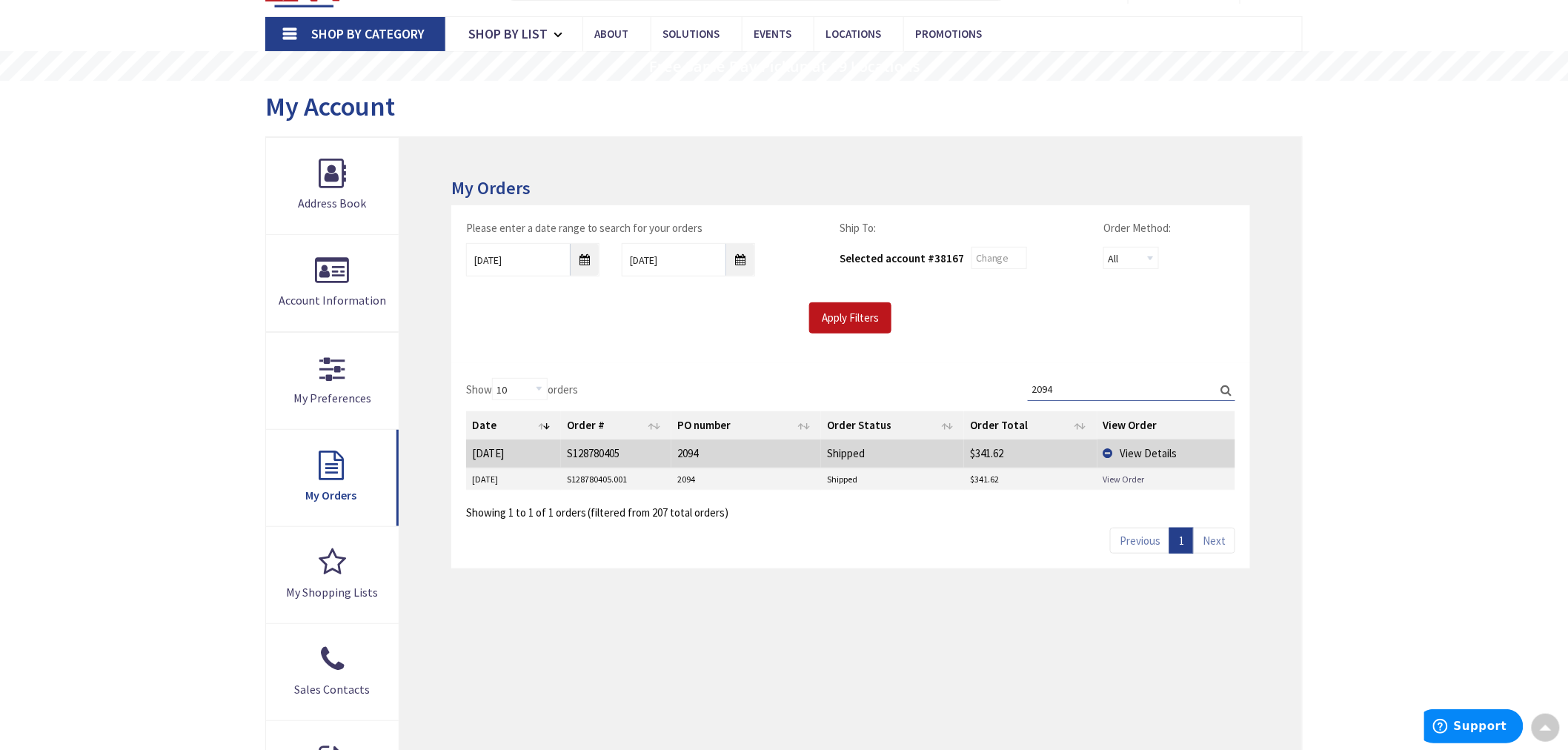
click at [1103, 478] on link "View Order" at bounding box center [1124, 479] width 41 height 12
click at [1064, 389] on input "2094" at bounding box center [1131, 389] width 207 height 22
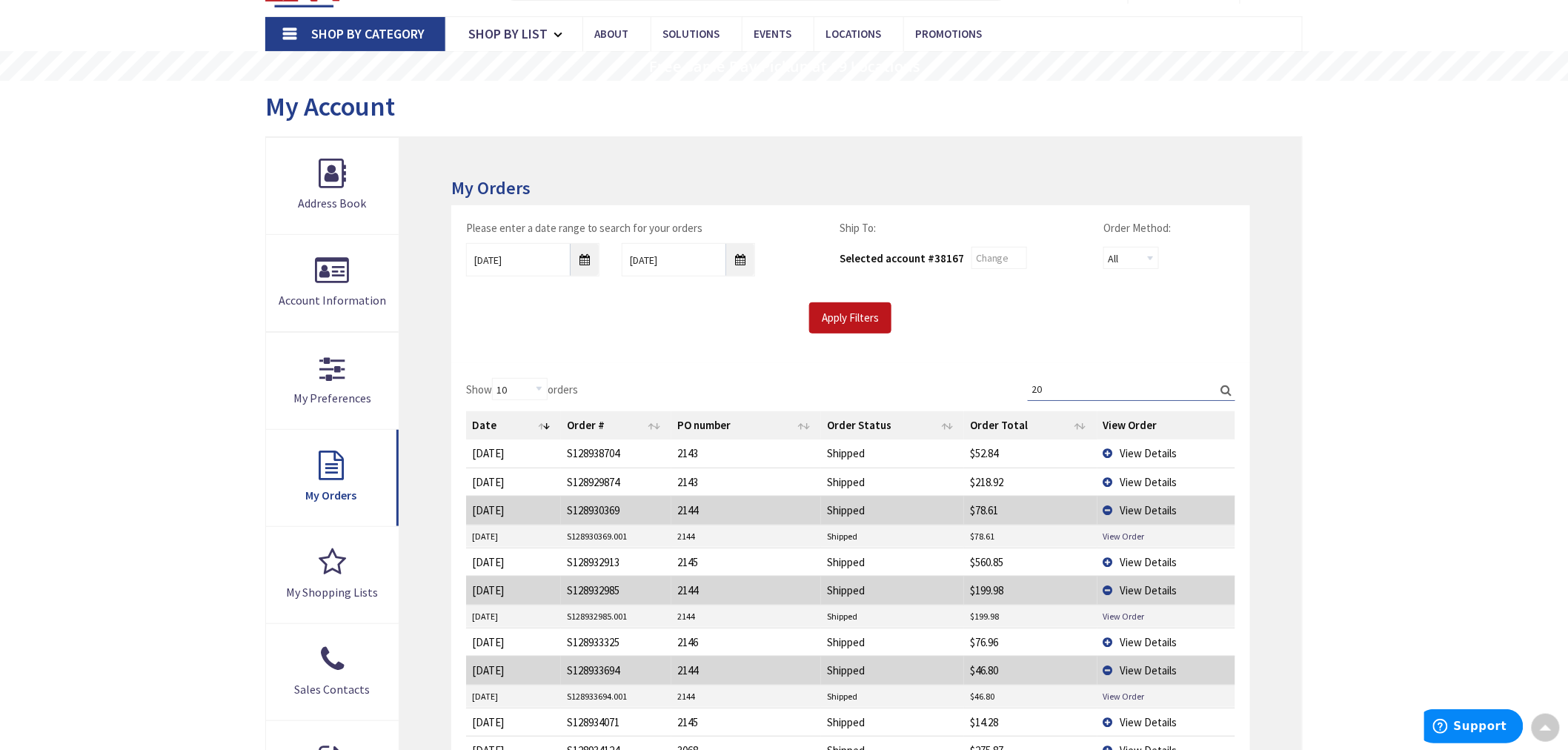
type input "2"
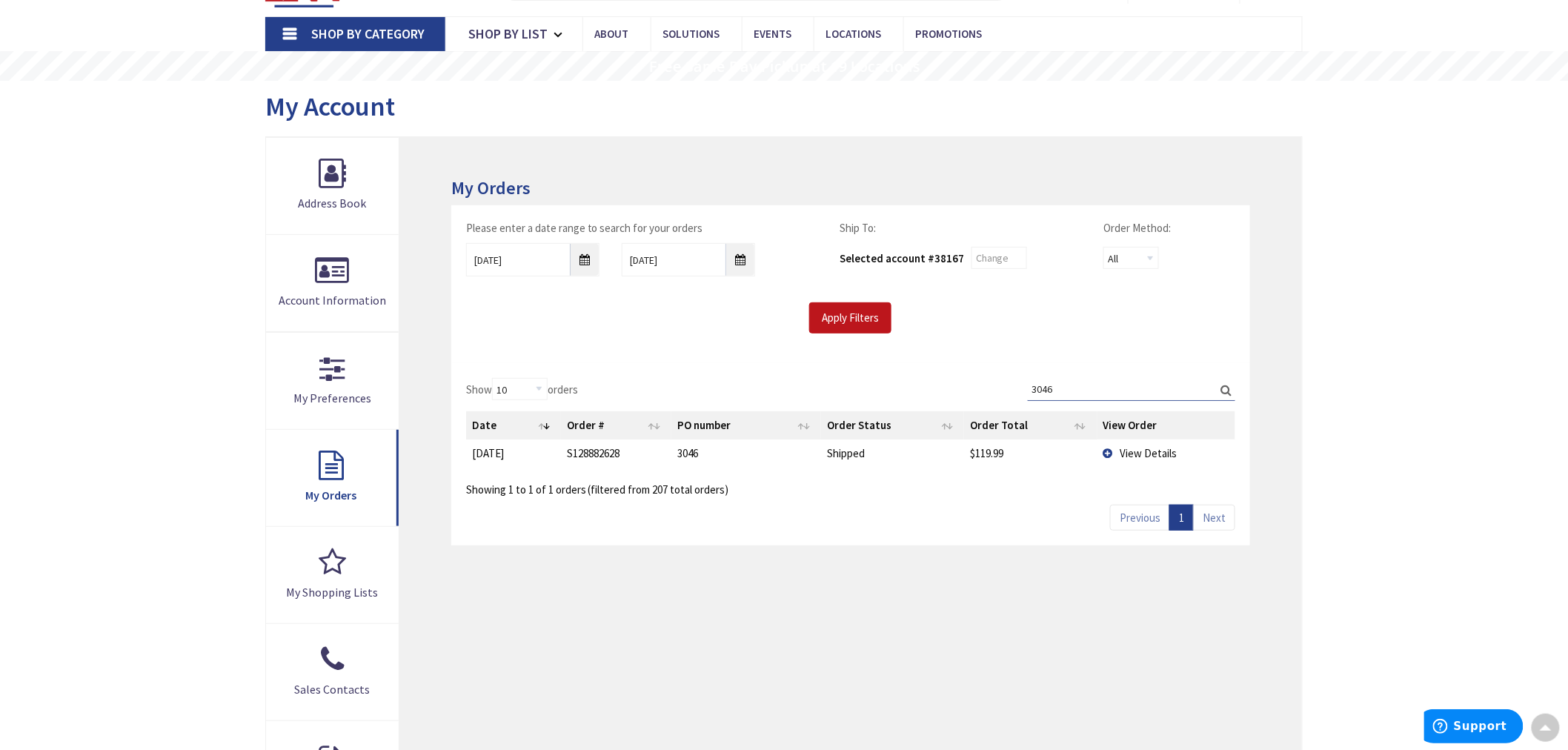
type input "3046"
click at [1111, 450] on td "View Details" at bounding box center [1166, 453] width 138 height 28
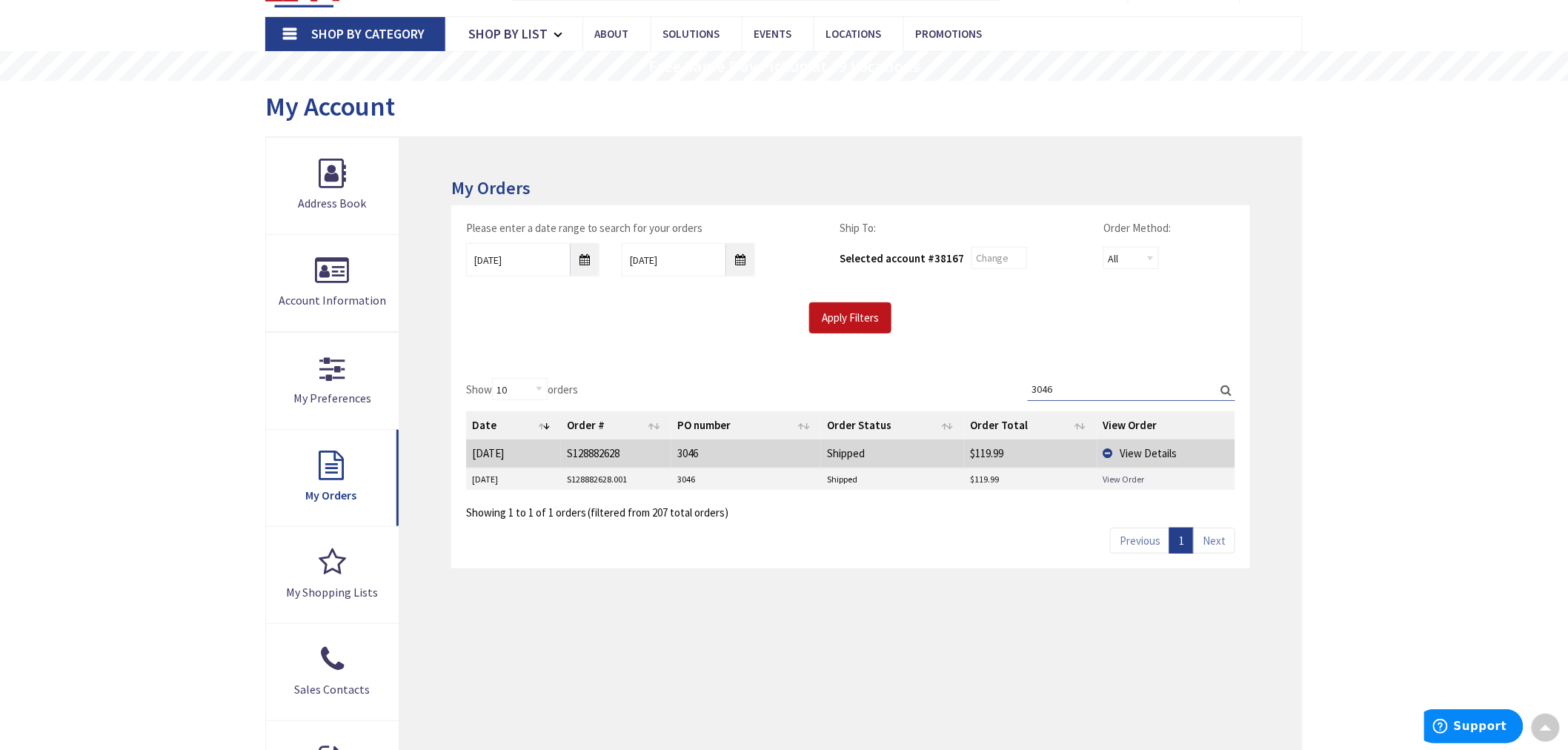
click at [1107, 479] on link "View Order" at bounding box center [1124, 479] width 41 height 12
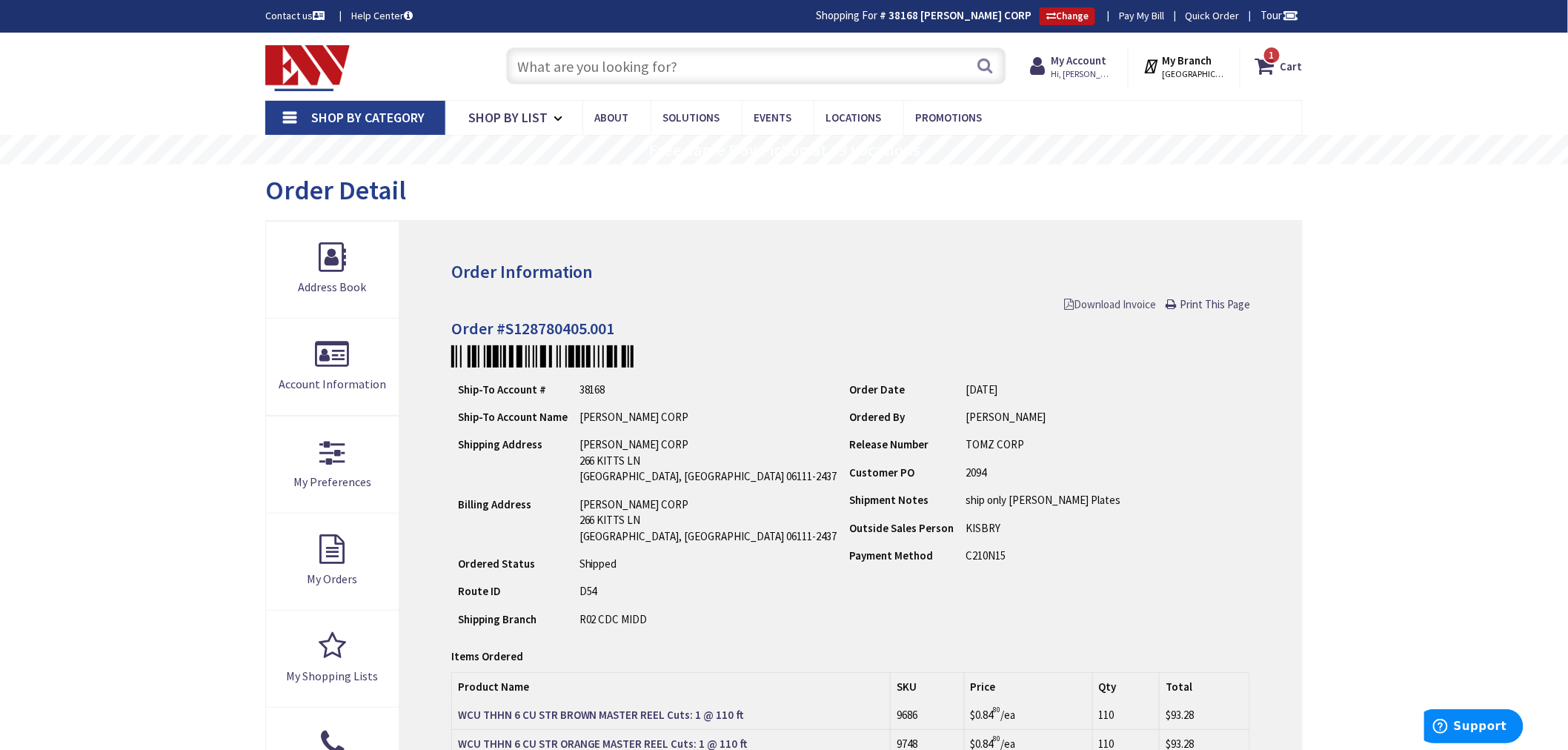
click at [1097, 305] on span "Download Invoice" at bounding box center [1110, 304] width 92 height 14
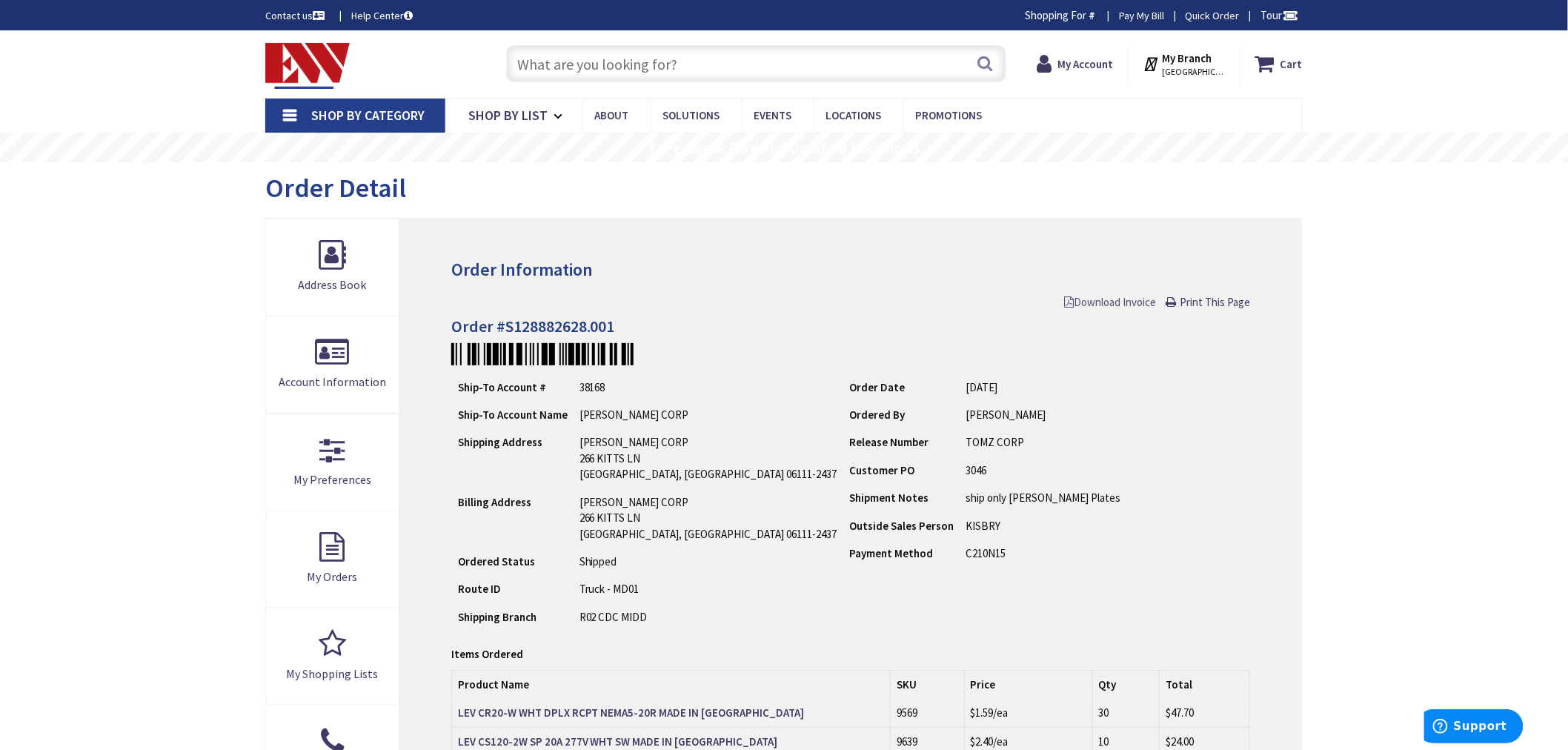
click at [1099, 294] on link "Download Invoice" at bounding box center [1110, 302] width 92 height 15
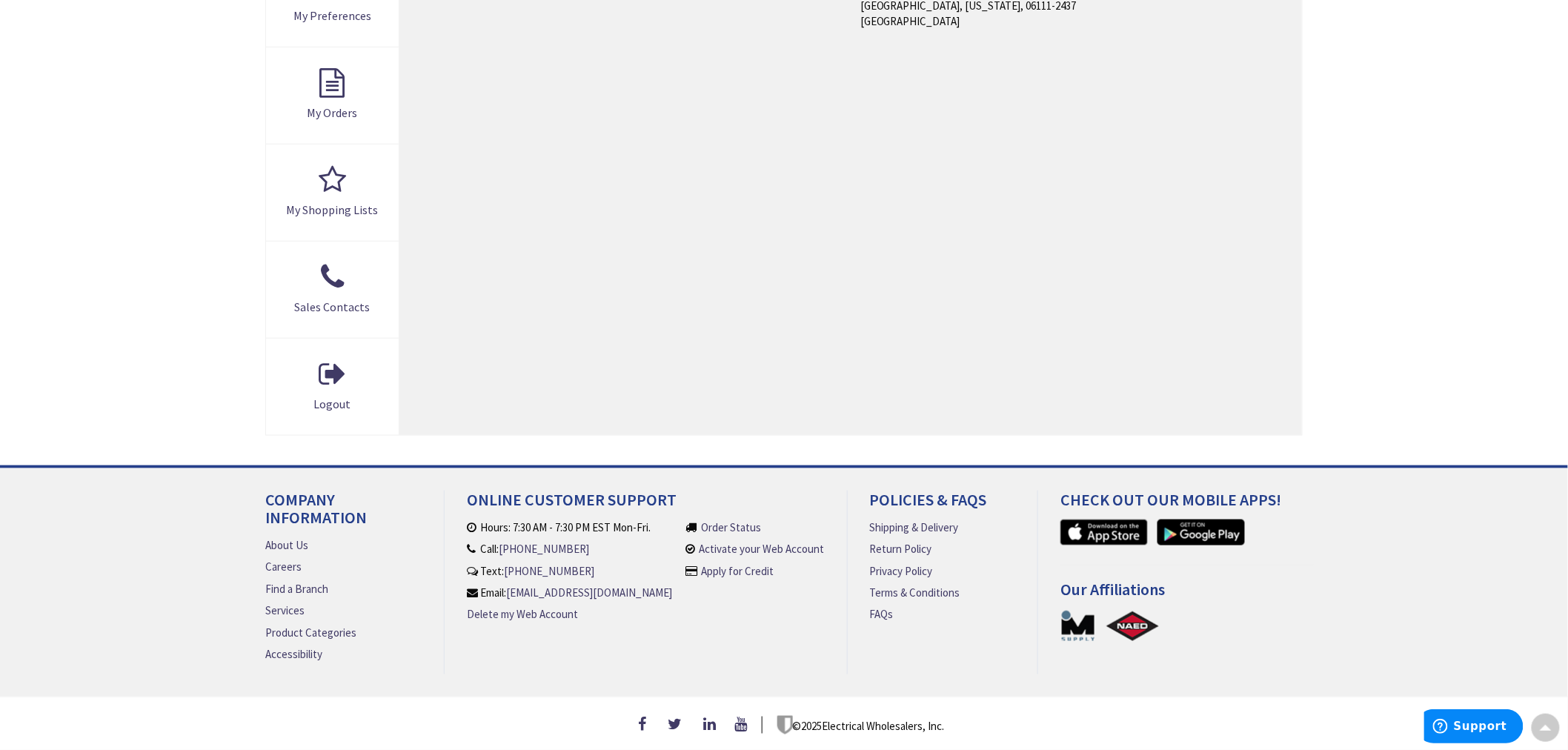
scroll to position [473, 0]
